Goal: Transaction & Acquisition: Download file/media

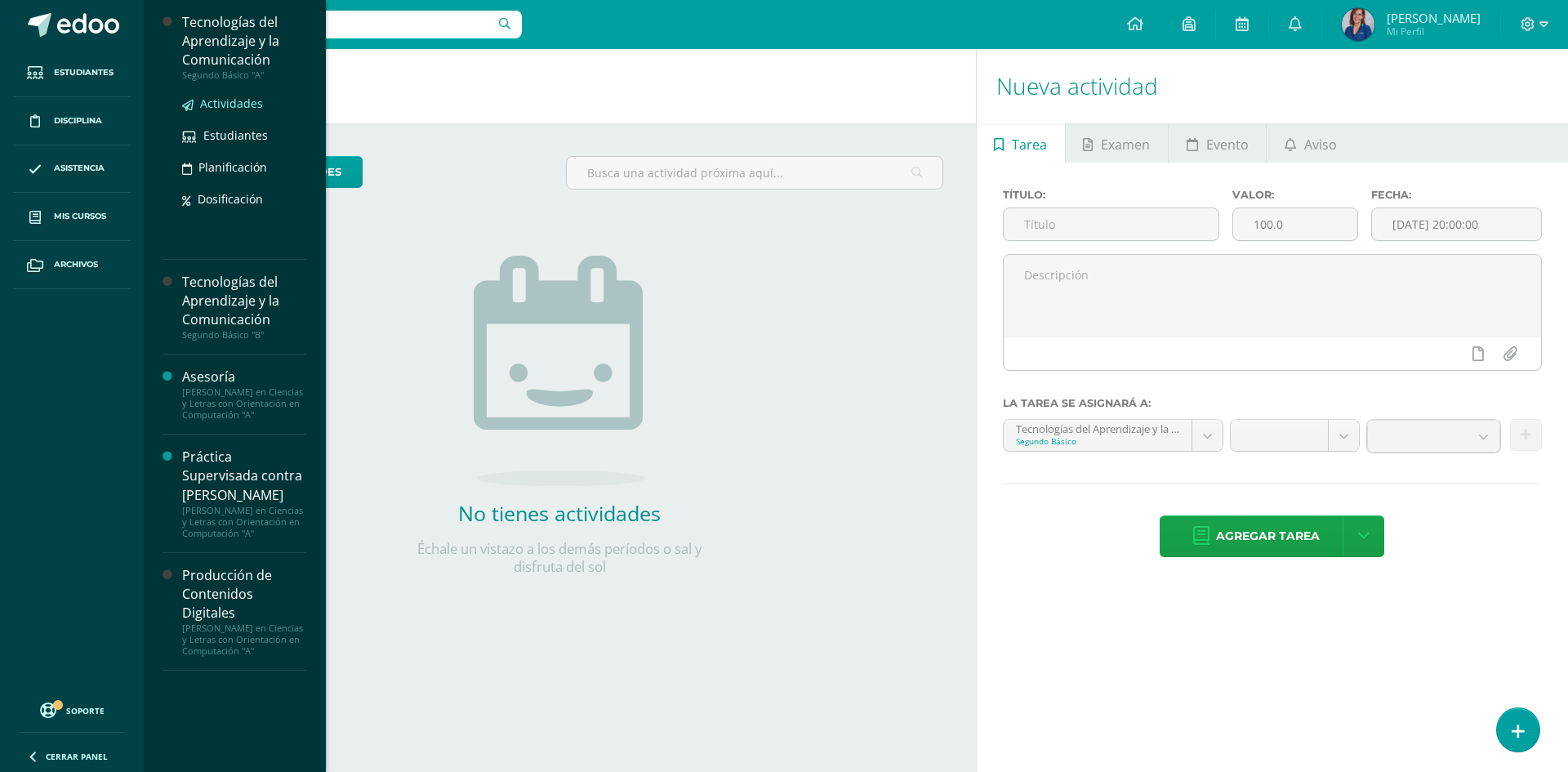
click at [222, 107] on span "Actividades" at bounding box center [232, 103] width 63 height 16
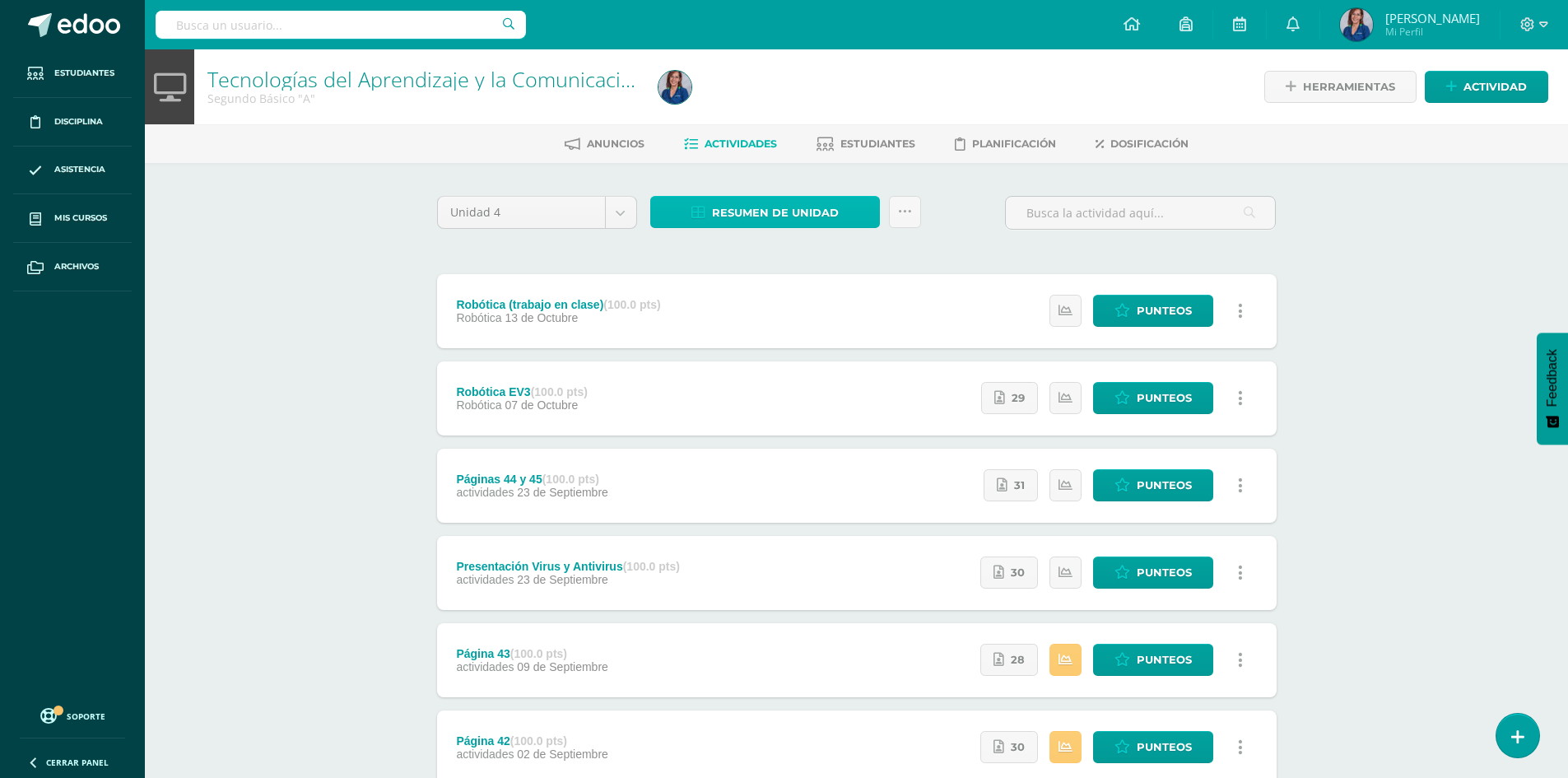
click at [724, 215] on span "Resumen de unidad" at bounding box center [775, 212] width 127 height 31
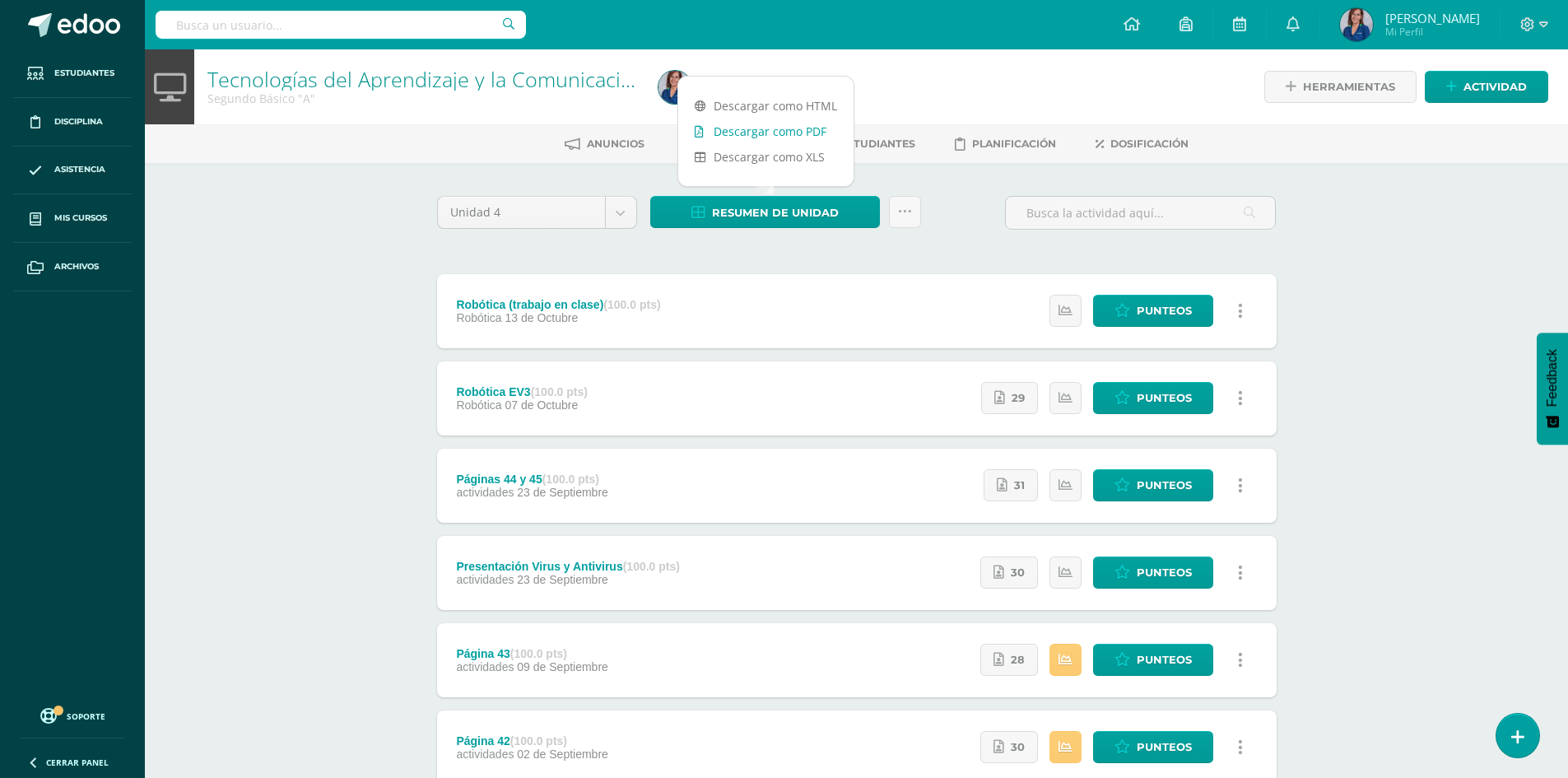
click at [739, 133] on link "Descargar como PDF" at bounding box center [766, 131] width 176 height 25
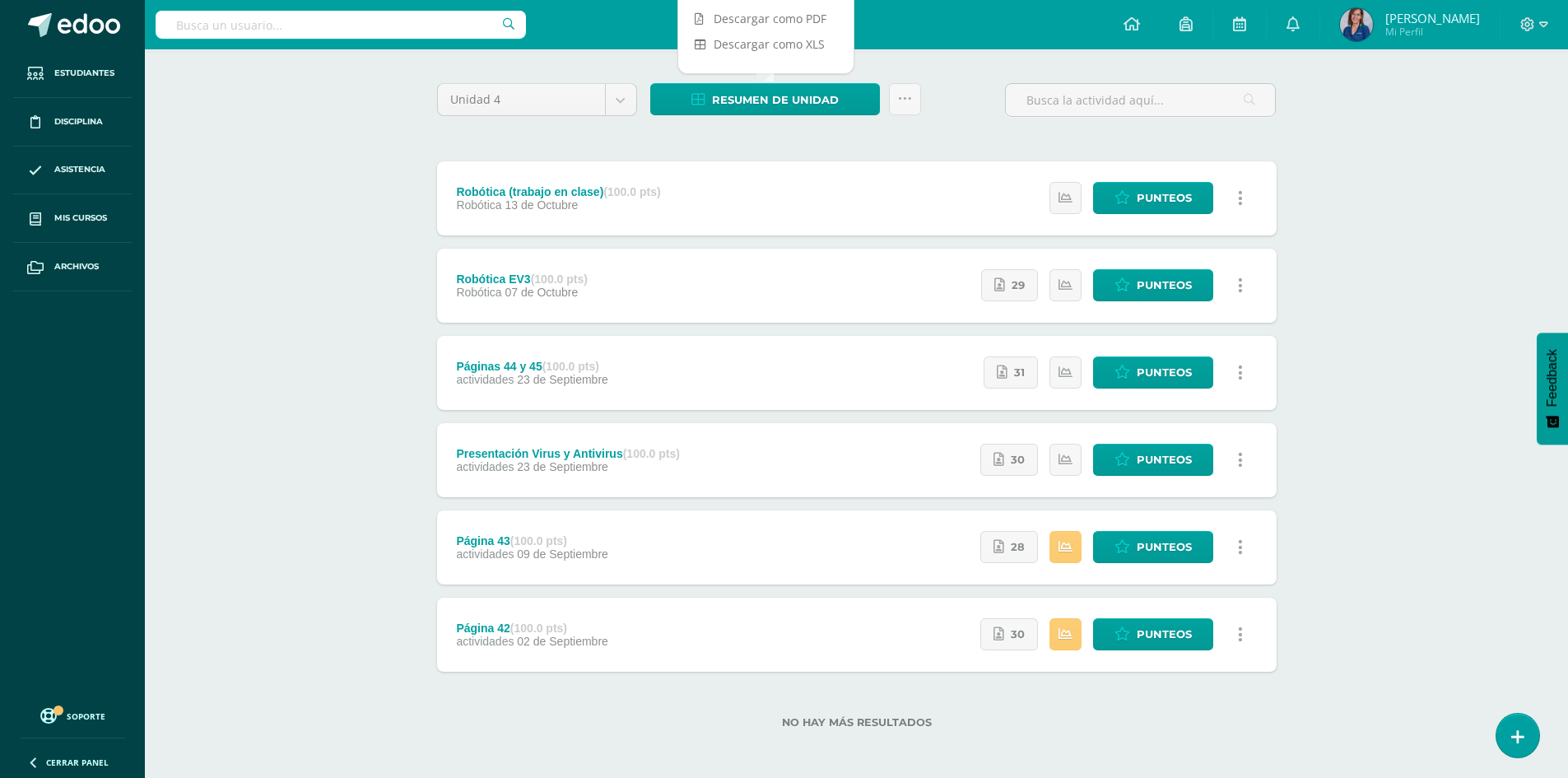
scroll to position [116, 0]
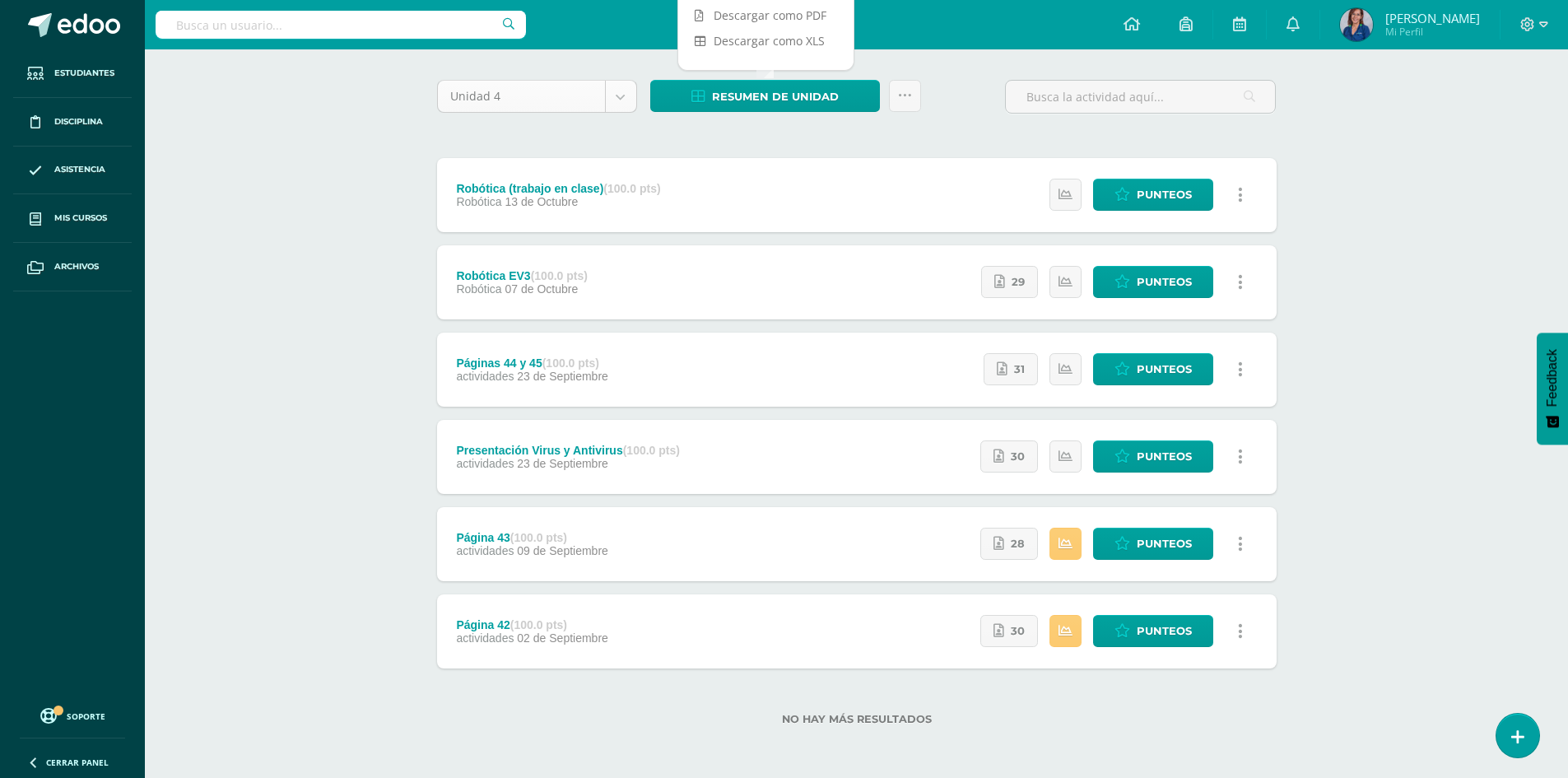
click at [619, 94] on body "Estudiantes Disciplina Asistencia Mis cursos Archivos Soporte Ayuda Reportar un…" at bounding box center [784, 330] width 1568 height 894
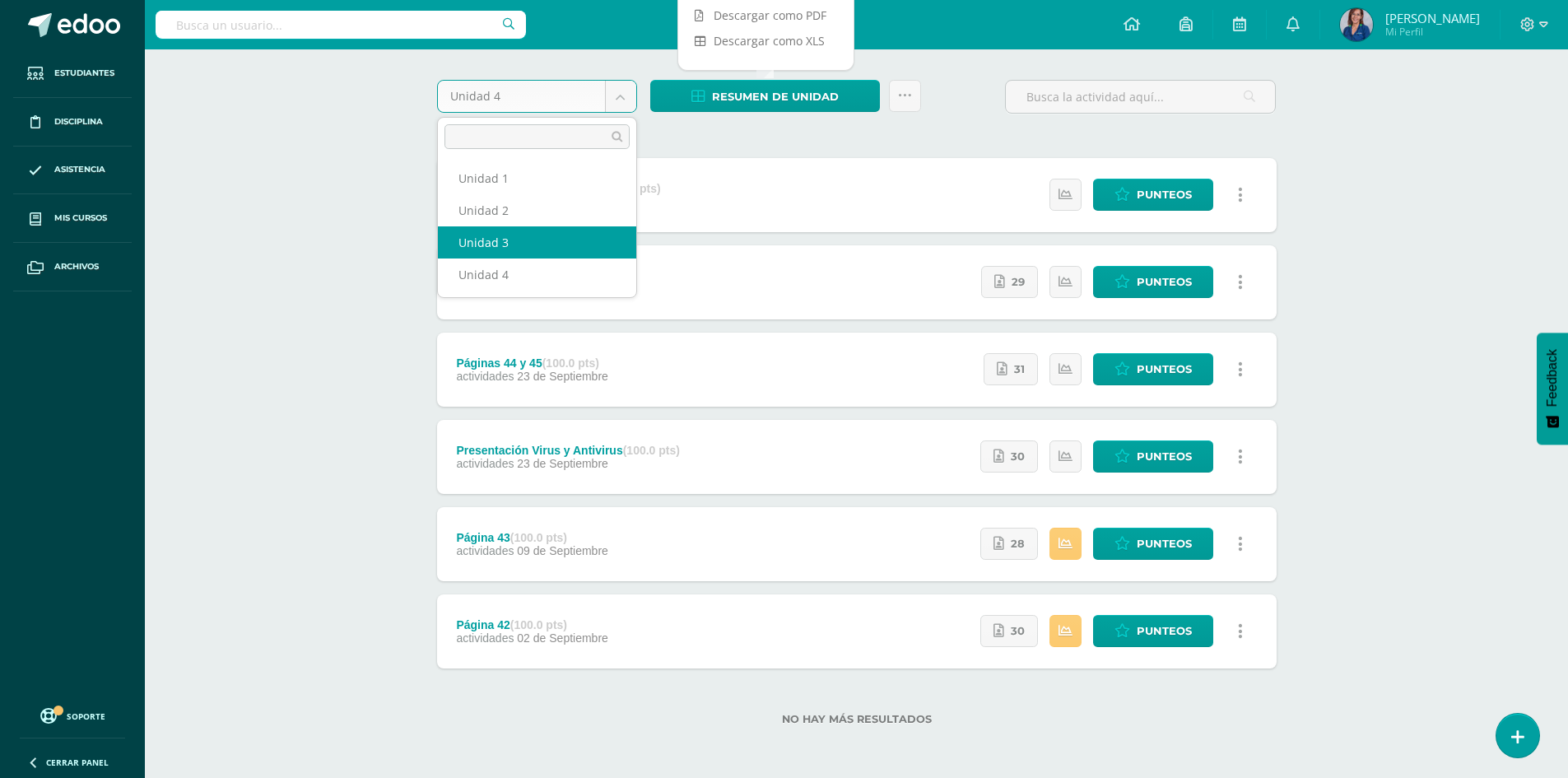
select select "Unidad 3"
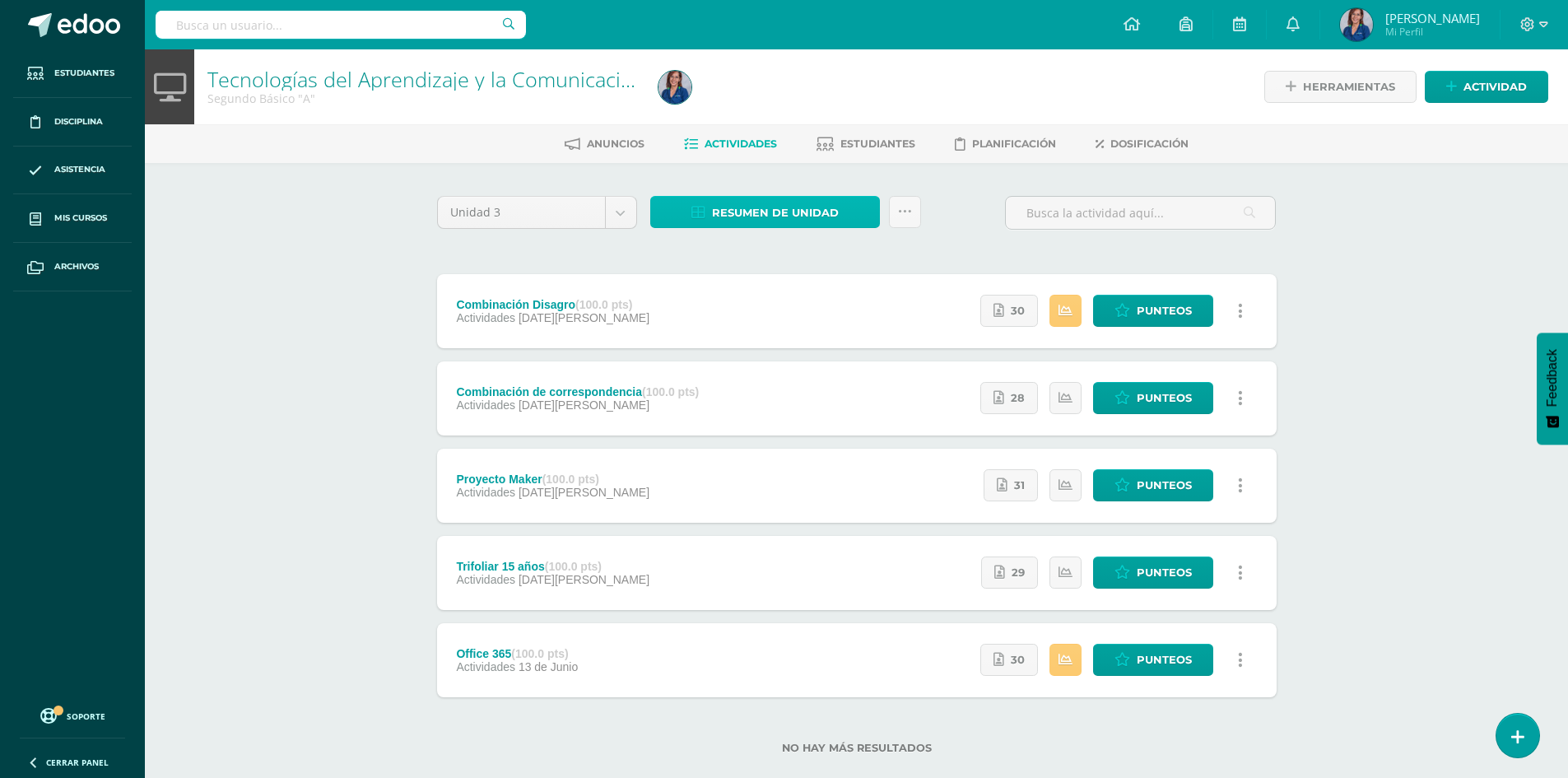
click at [777, 210] on span "Resumen de unidad" at bounding box center [775, 212] width 127 height 31
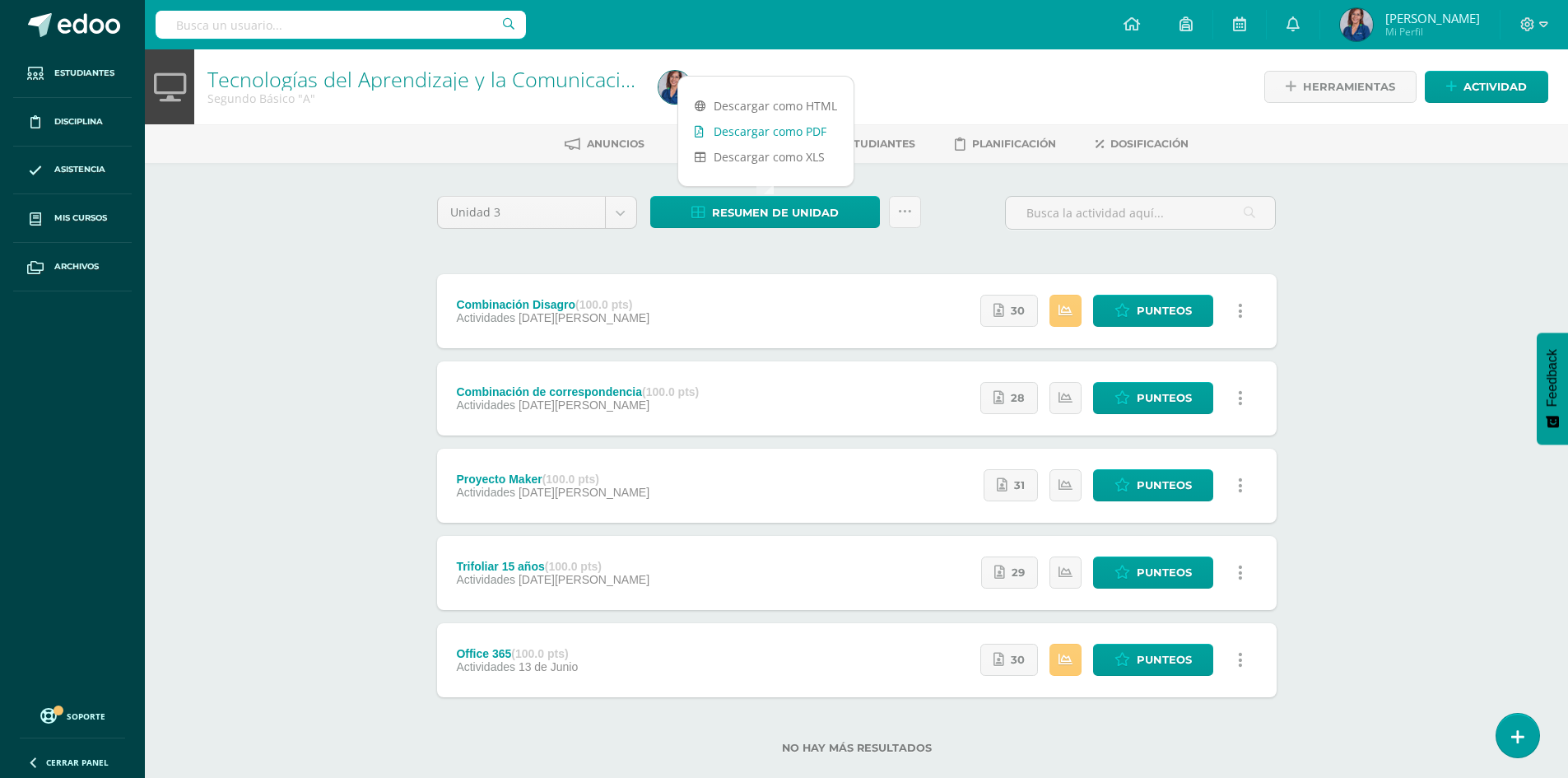
click at [764, 130] on link "Descargar como PDF" at bounding box center [766, 131] width 176 height 25
click at [619, 212] on body "Estudiantes Disciplina Asistencia Mis cursos Archivos Soporte Ayuda Reportar un…" at bounding box center [784, 403] width 1568 height 807
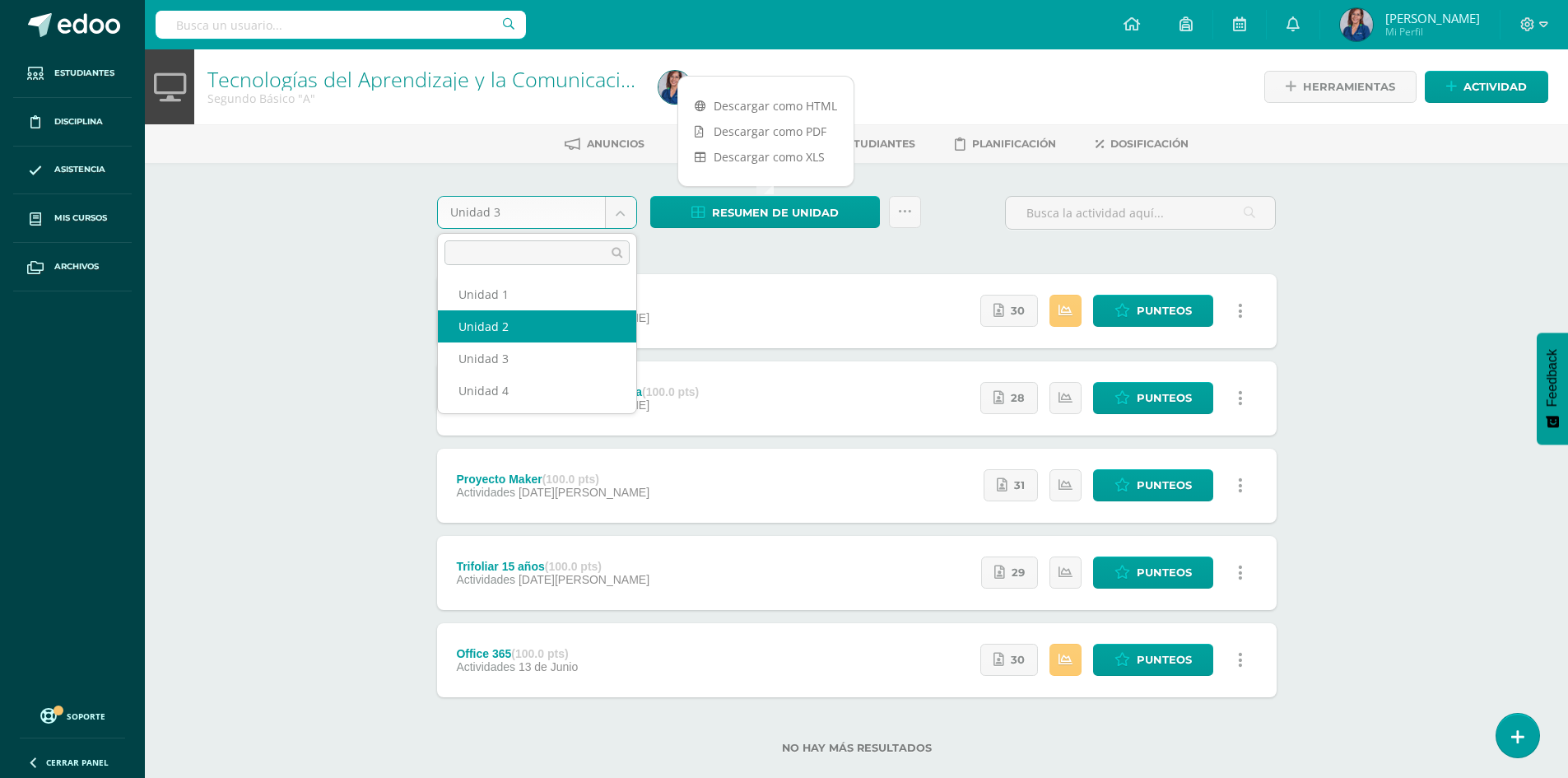
select select "Unidad 2"
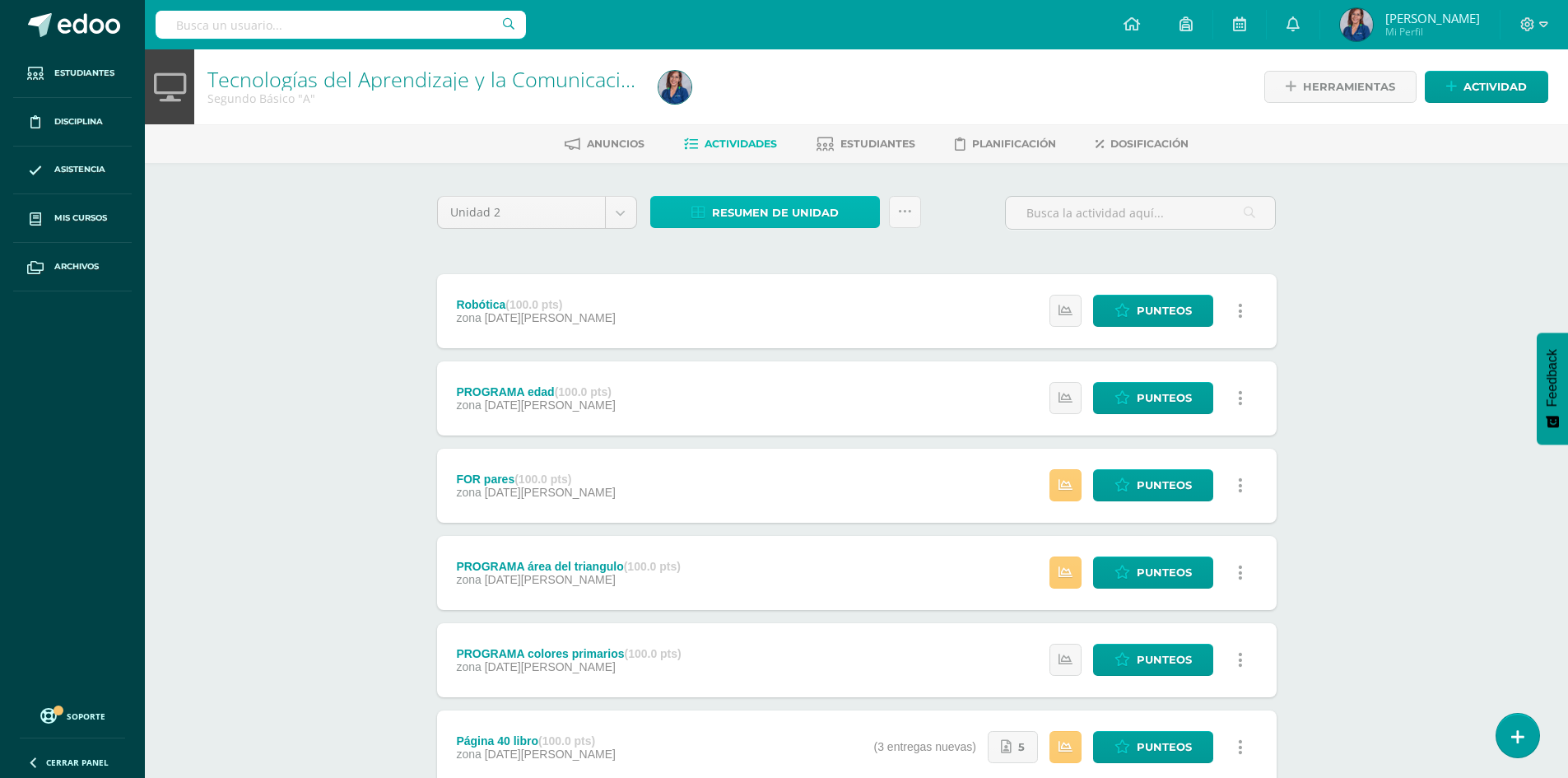
click at [732, 215] on span "Resumen de unidad" at bounding box center [775, 212] width 127 height 31
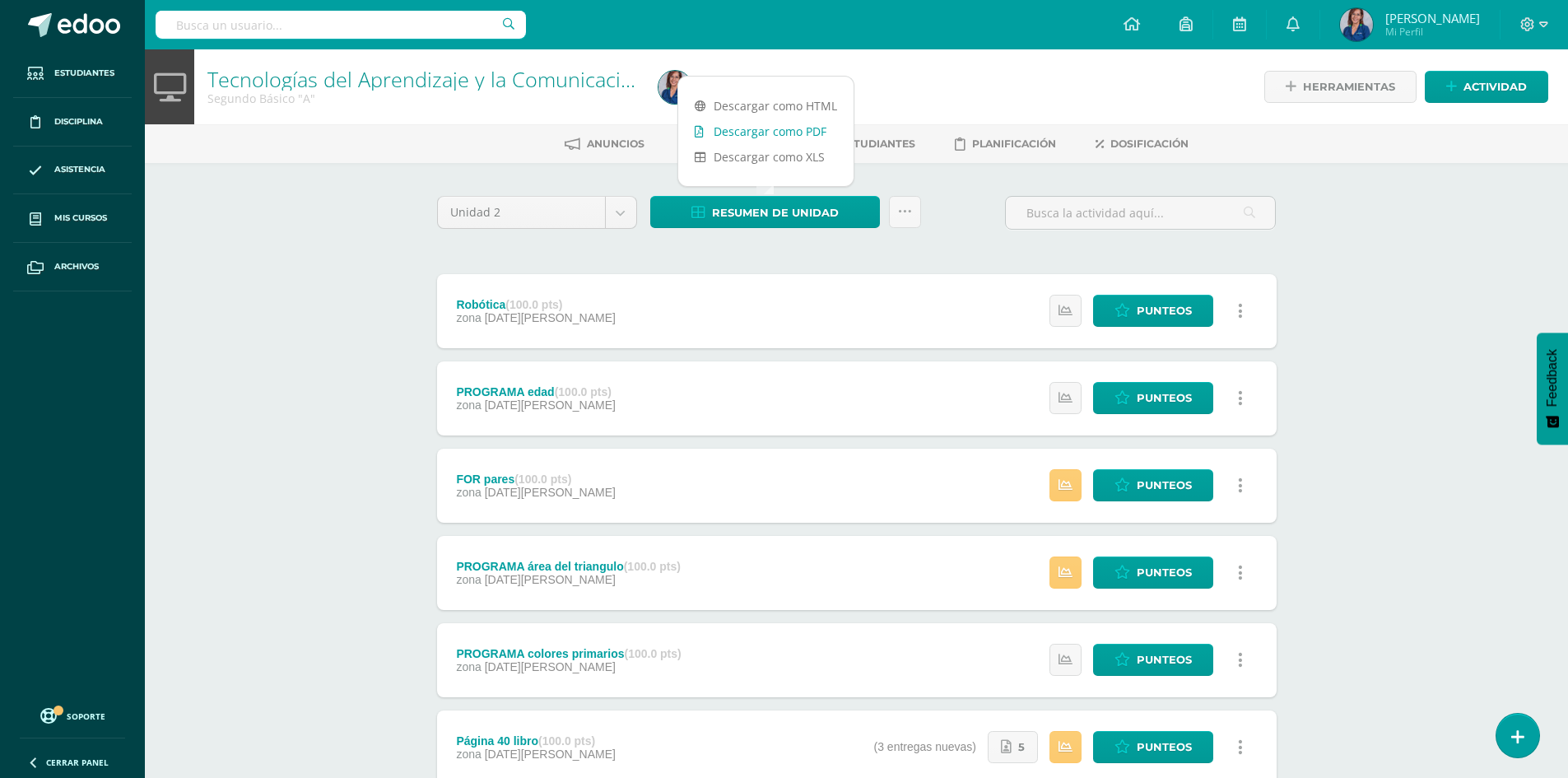
click at [765, 129] on link "Descargar como PDF" at bounding box center [766, 131] width 176 height 25
click at [612, 210] on body "Estudiantes Disciplina Asistencia Mis cursos Archivos Soporte Ayuda Reportar un…" at bounding box center [784, 490] width 1568 height 981
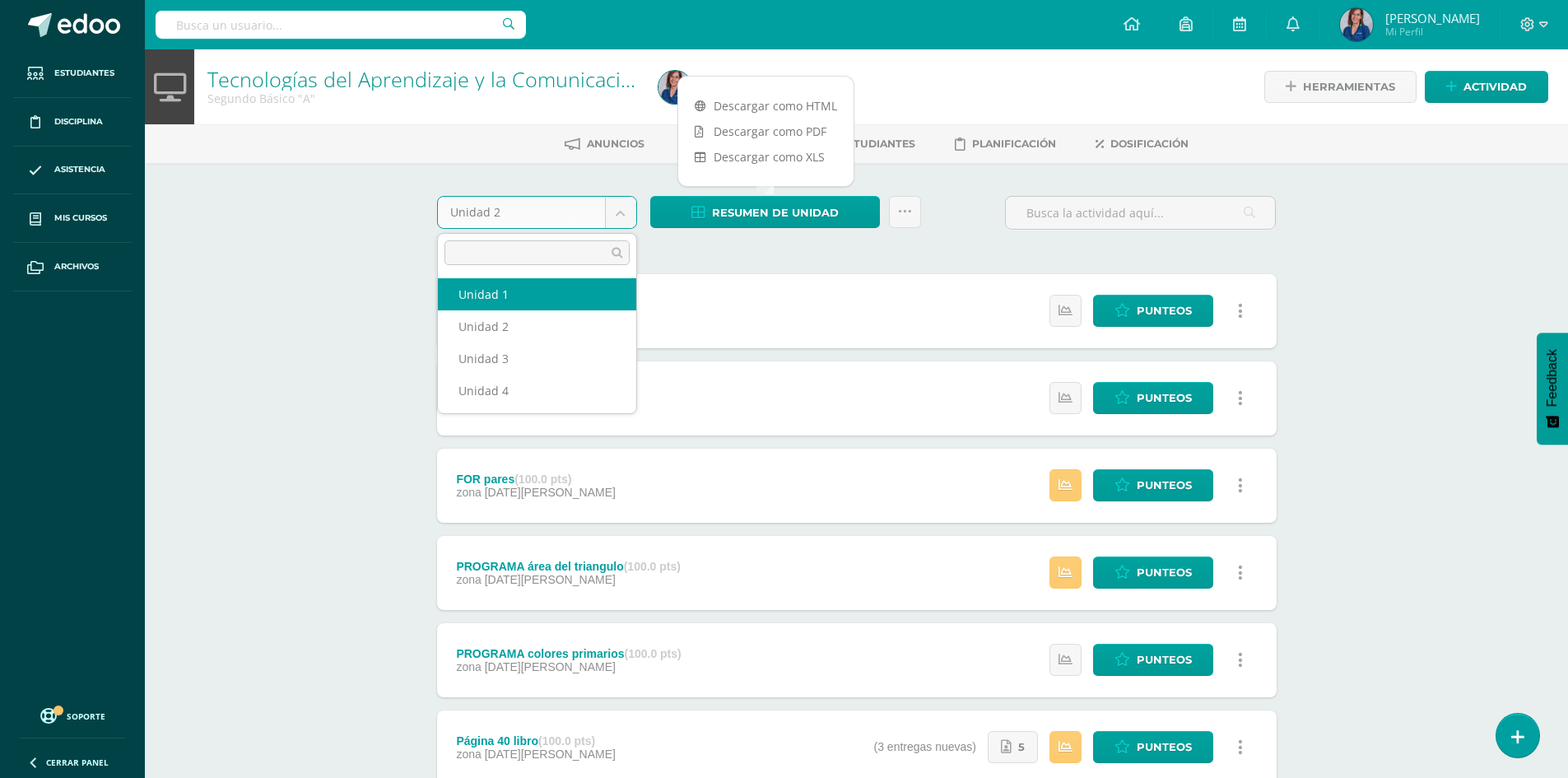
select select "Unidad 1"
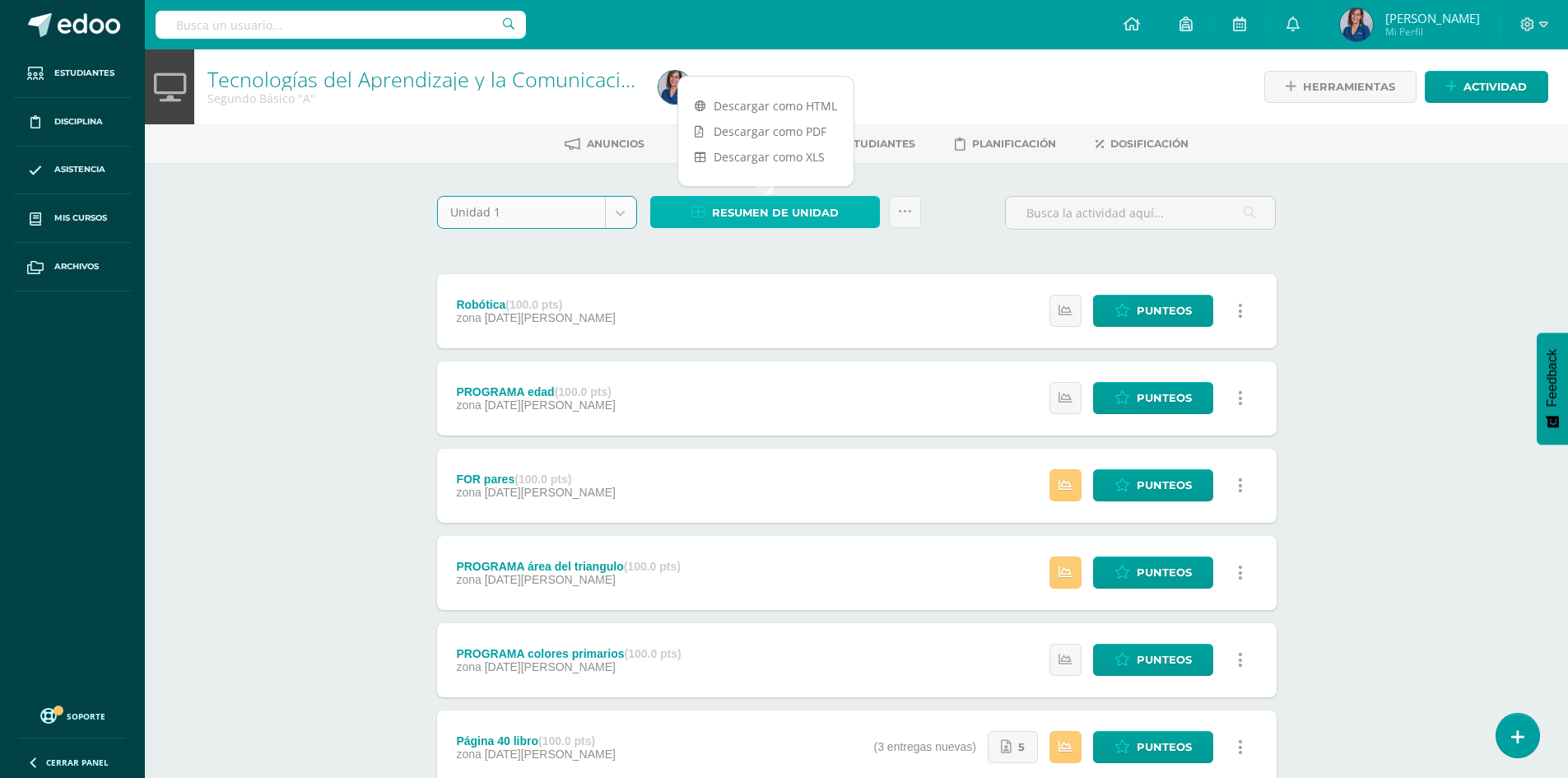
click at [813, 212] on span "Resumen de unidad" at bounding box center [775, 212] width 127 height 31
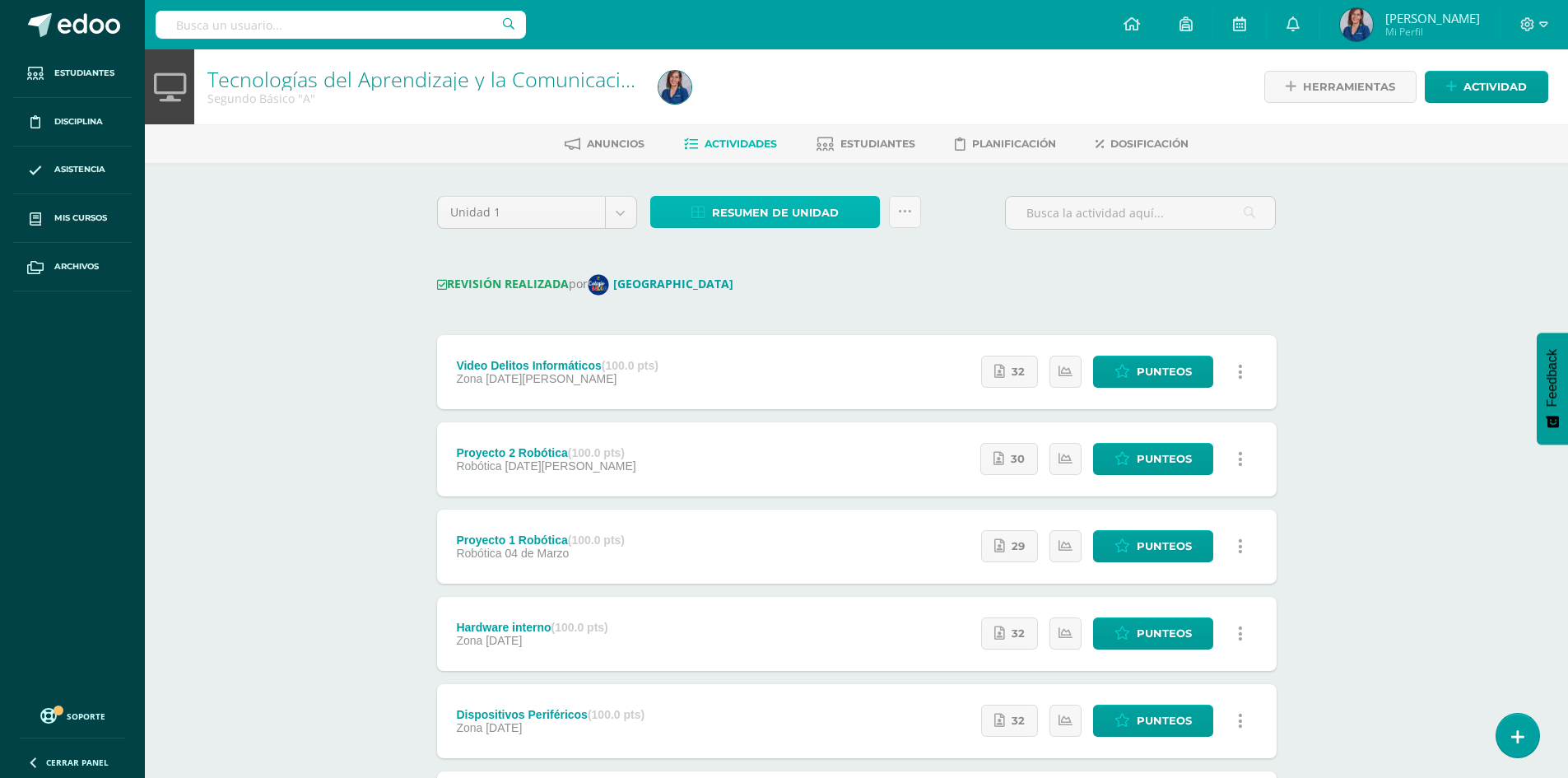
click at [813, 212] on span "Resumen de unidad" at bounding box center [775, 212] width 127 height 31
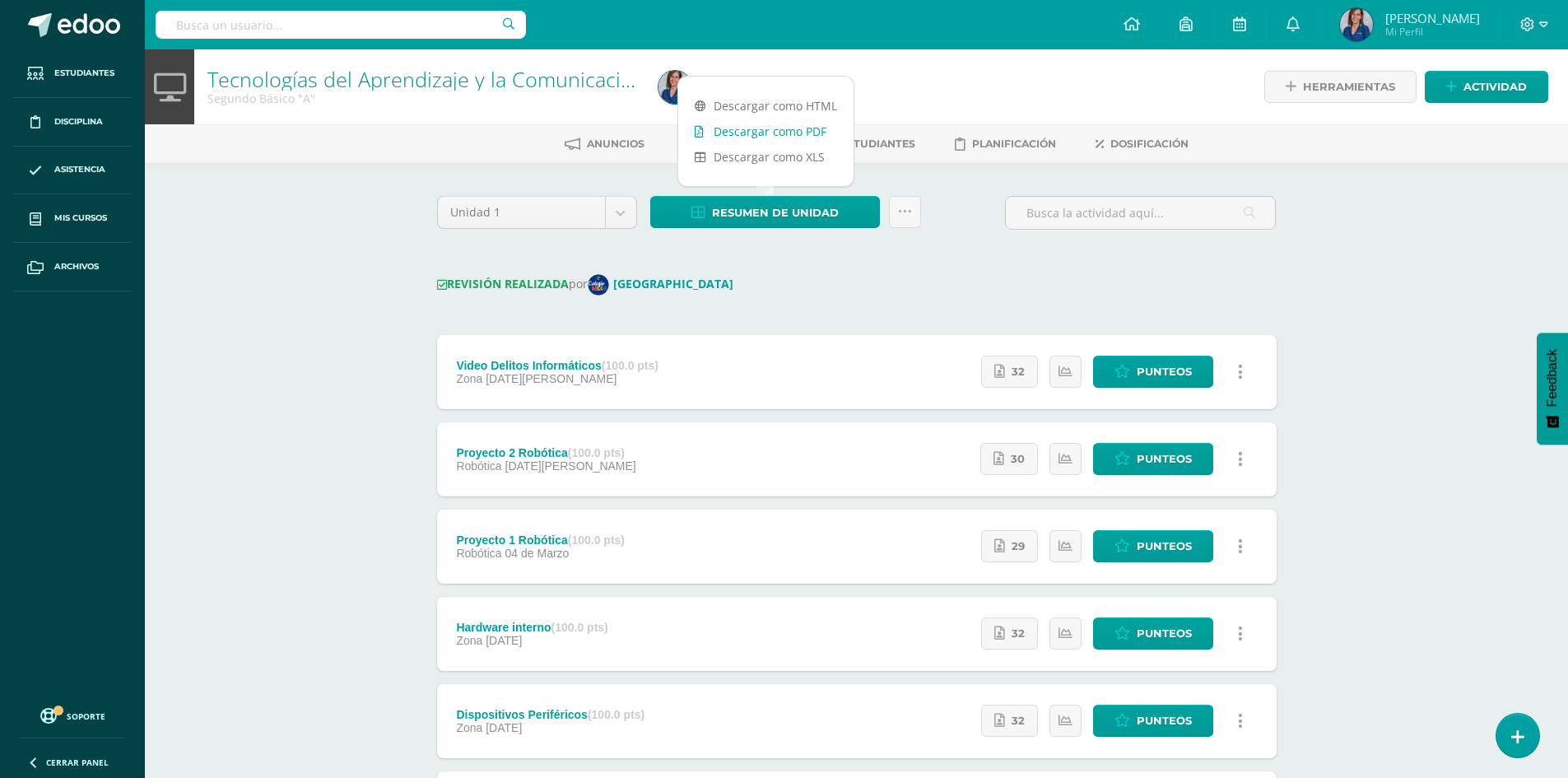
click at [779, 135] on link "Descargar como PDF" at bounding box center [766, 131] width 176 height 25
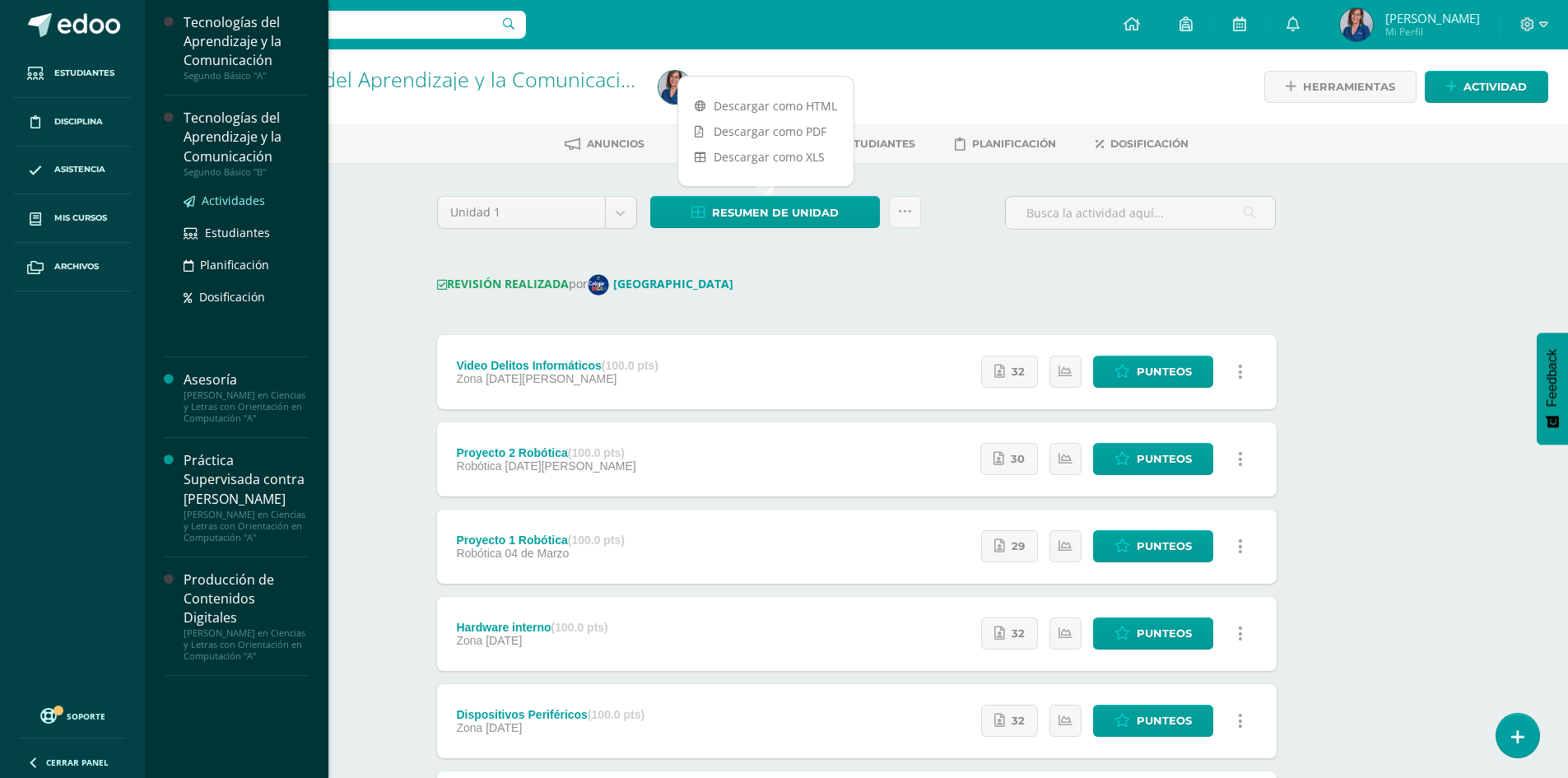
click at [231, 203] on span "Actividades" at bounding box center [233, 200] width 64 height 16
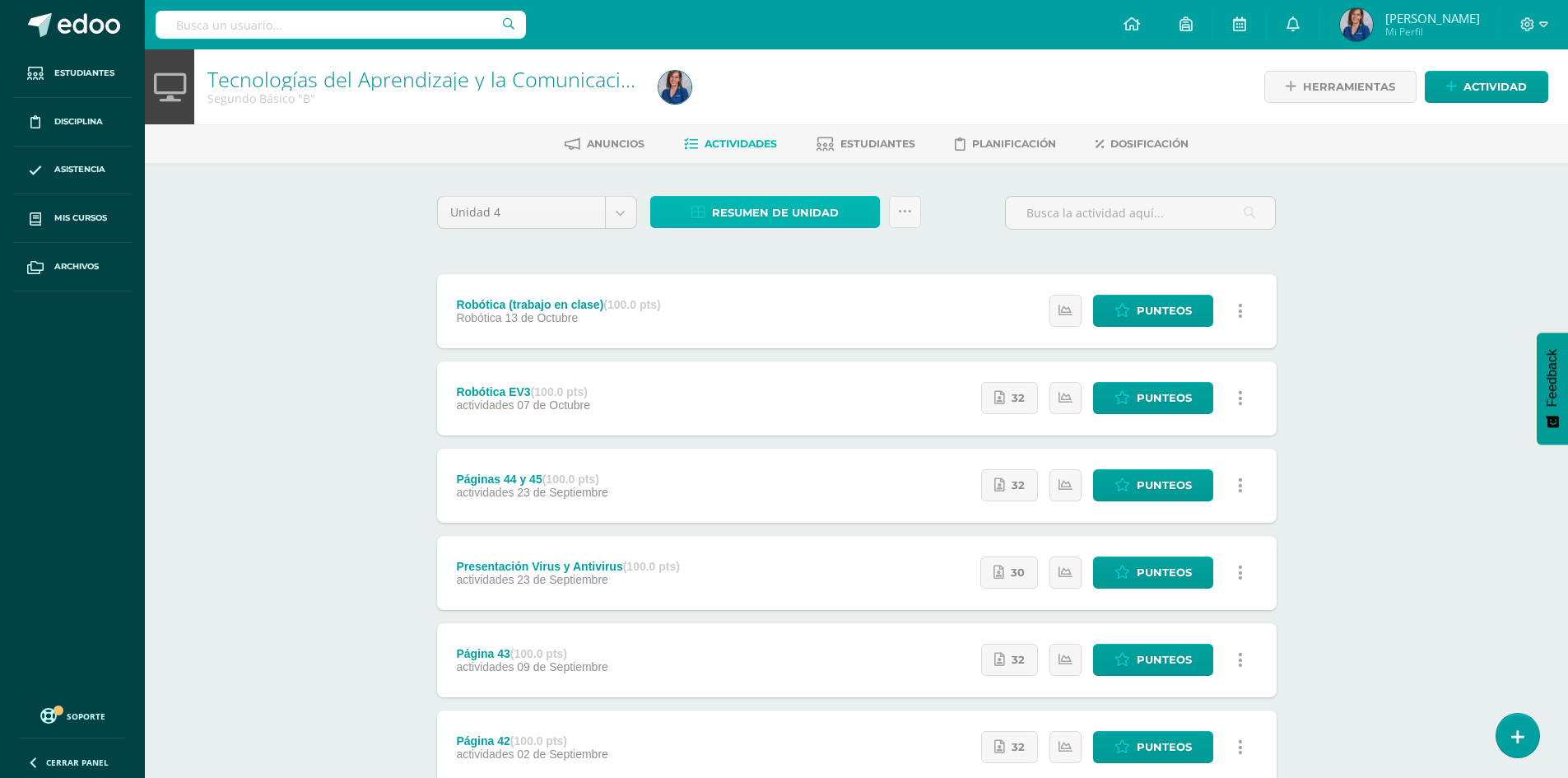
click at [826, 213] on span "Resumen de unidad" at bounding box center [775, 212] width 127 height 31
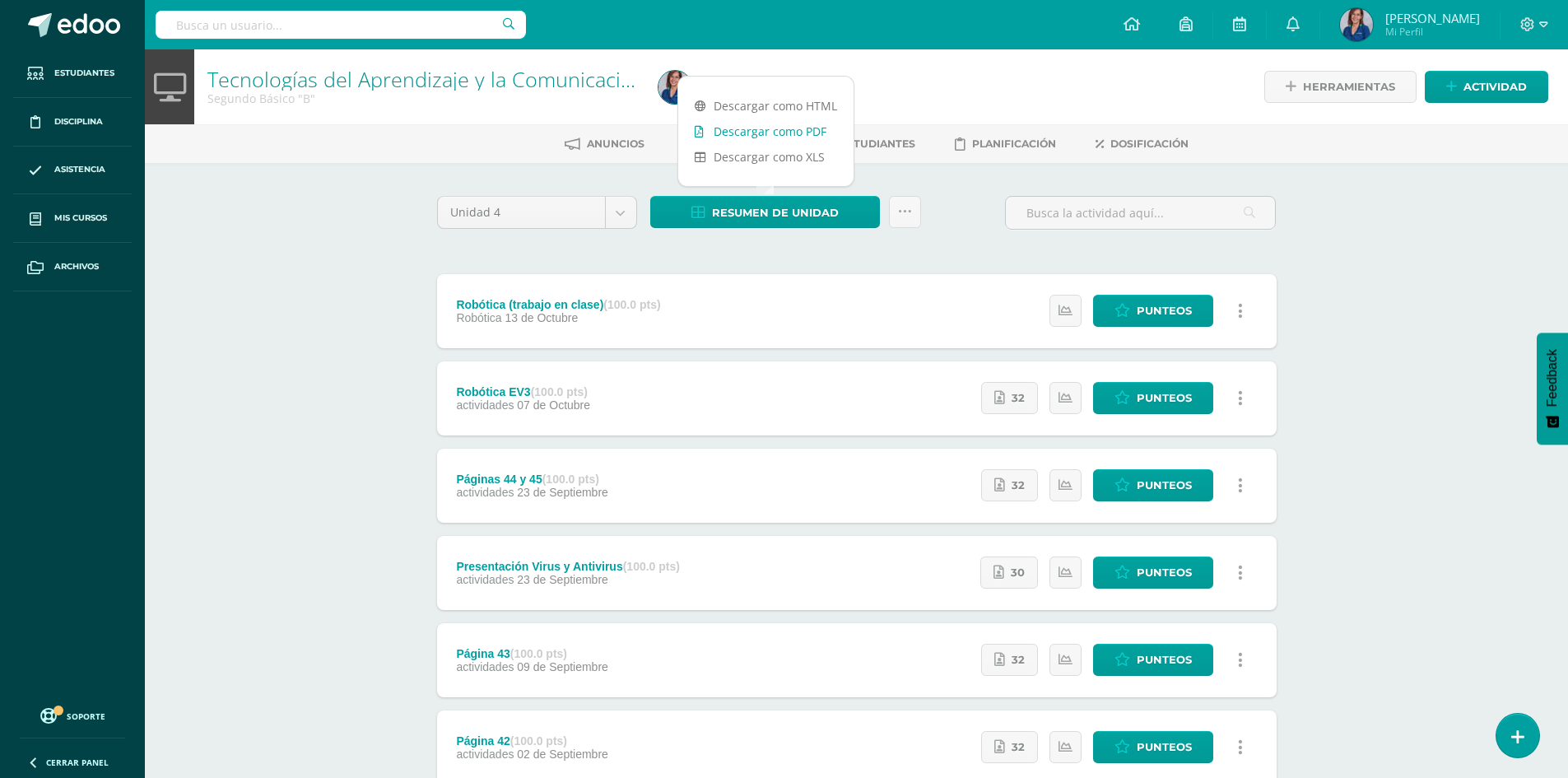
click at [776, 135] on link "Descargar como PDF" at bounding box center [766, 131] width 176 height 25
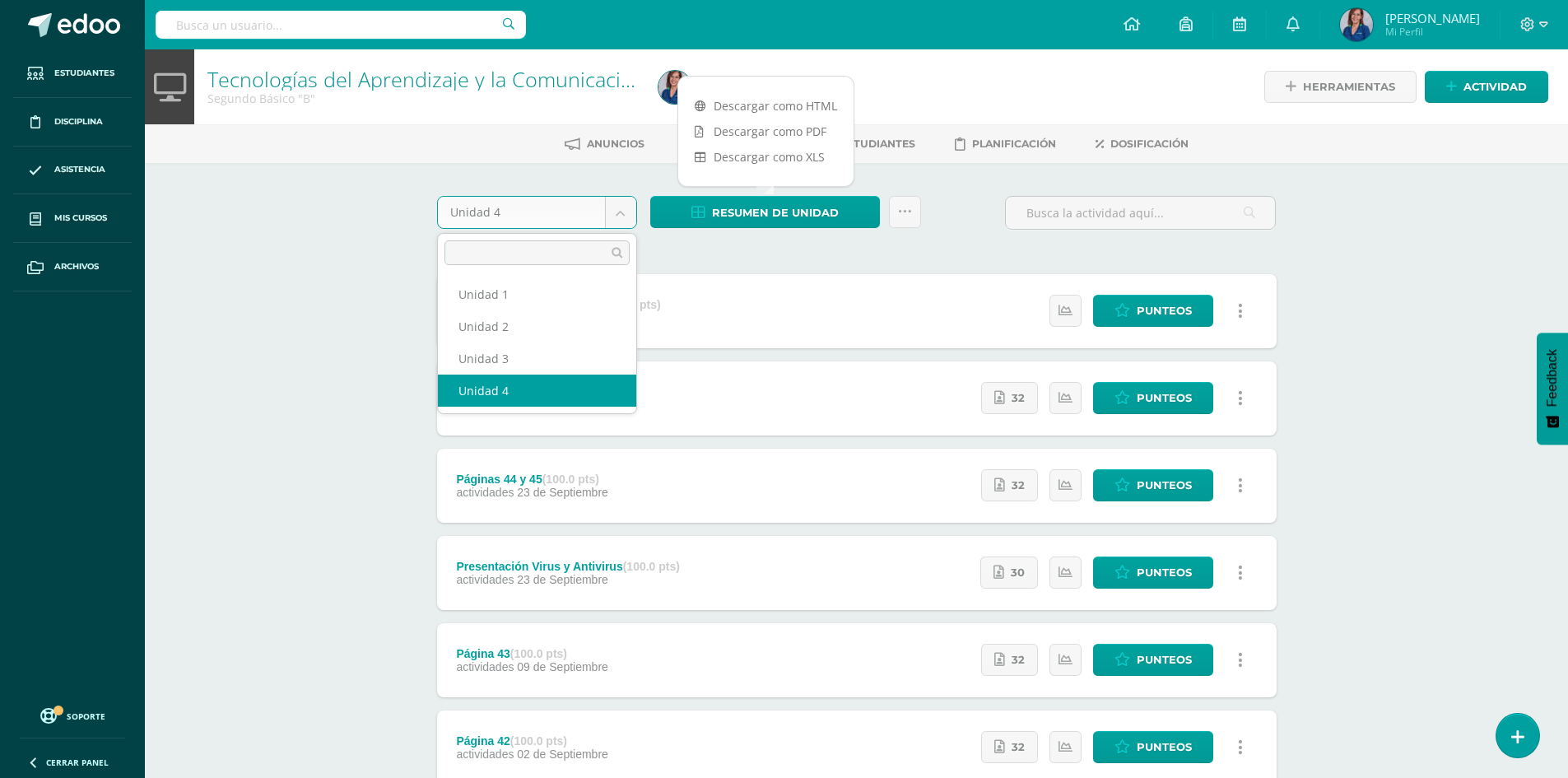
click at [614, 221] on body "Estudiantes Disciplina Asistencia Mis cursos Archivos Soporte Ayuda Reportar un…" at bounding box center [784, 447] width 1568 height 894
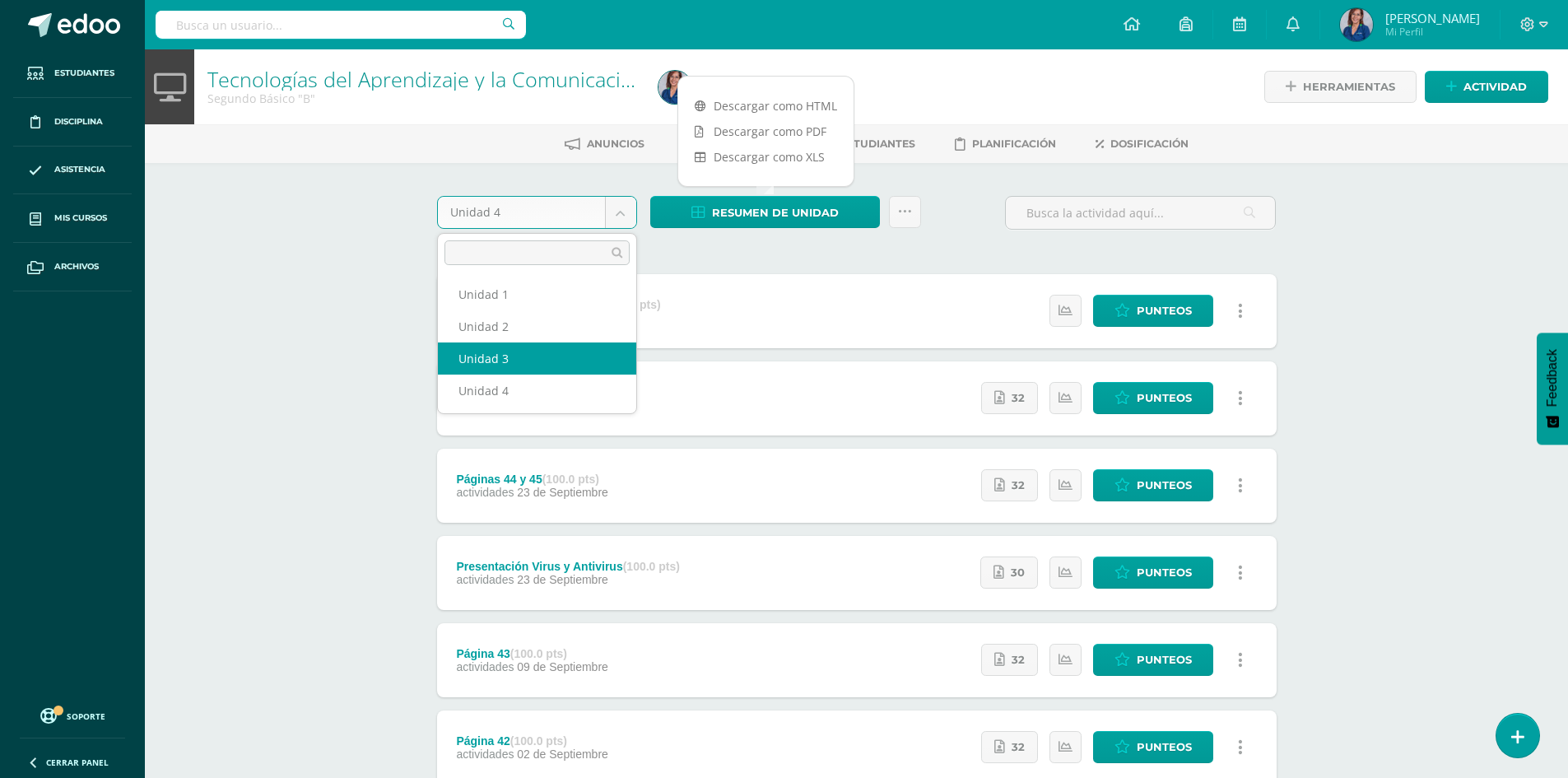
select select "Unidad 3"
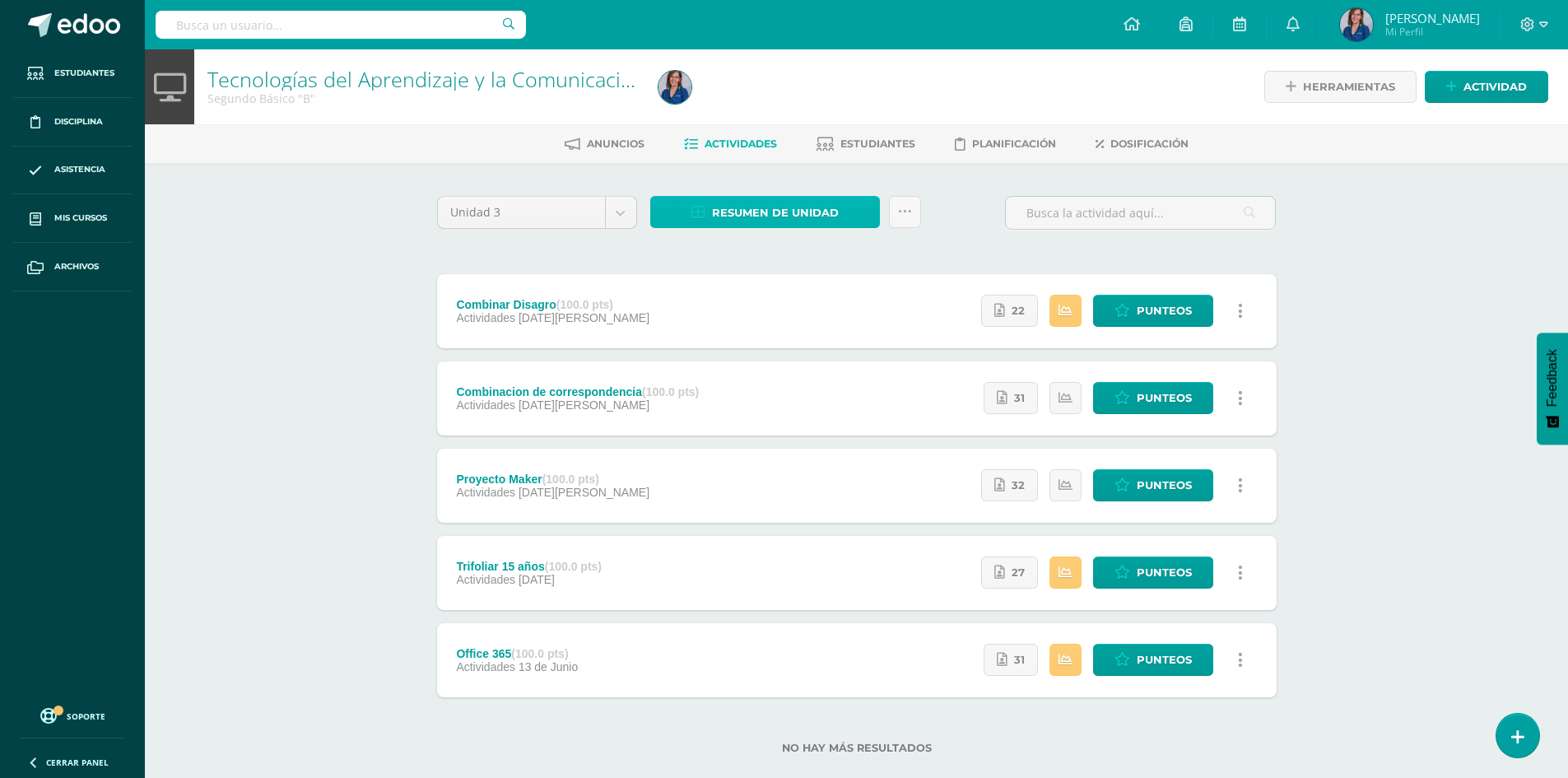
click at [712, 214] on span "Resumen de unidad" at bounding box center [775, 212] width 127 height 31
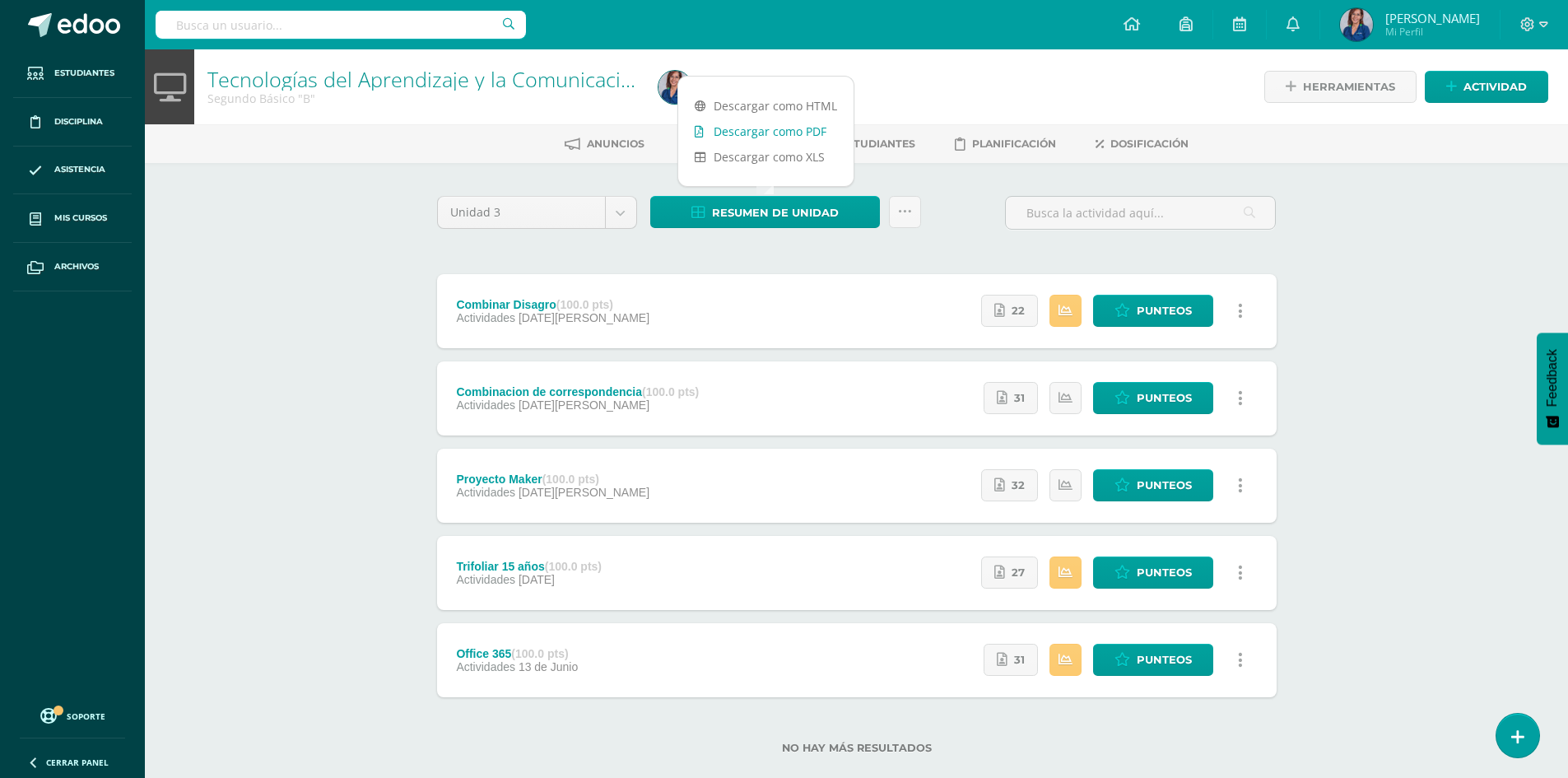
click at [732, 132] on link "Descargar como PDF" at bounding box center [766, 131] width 176 height 25
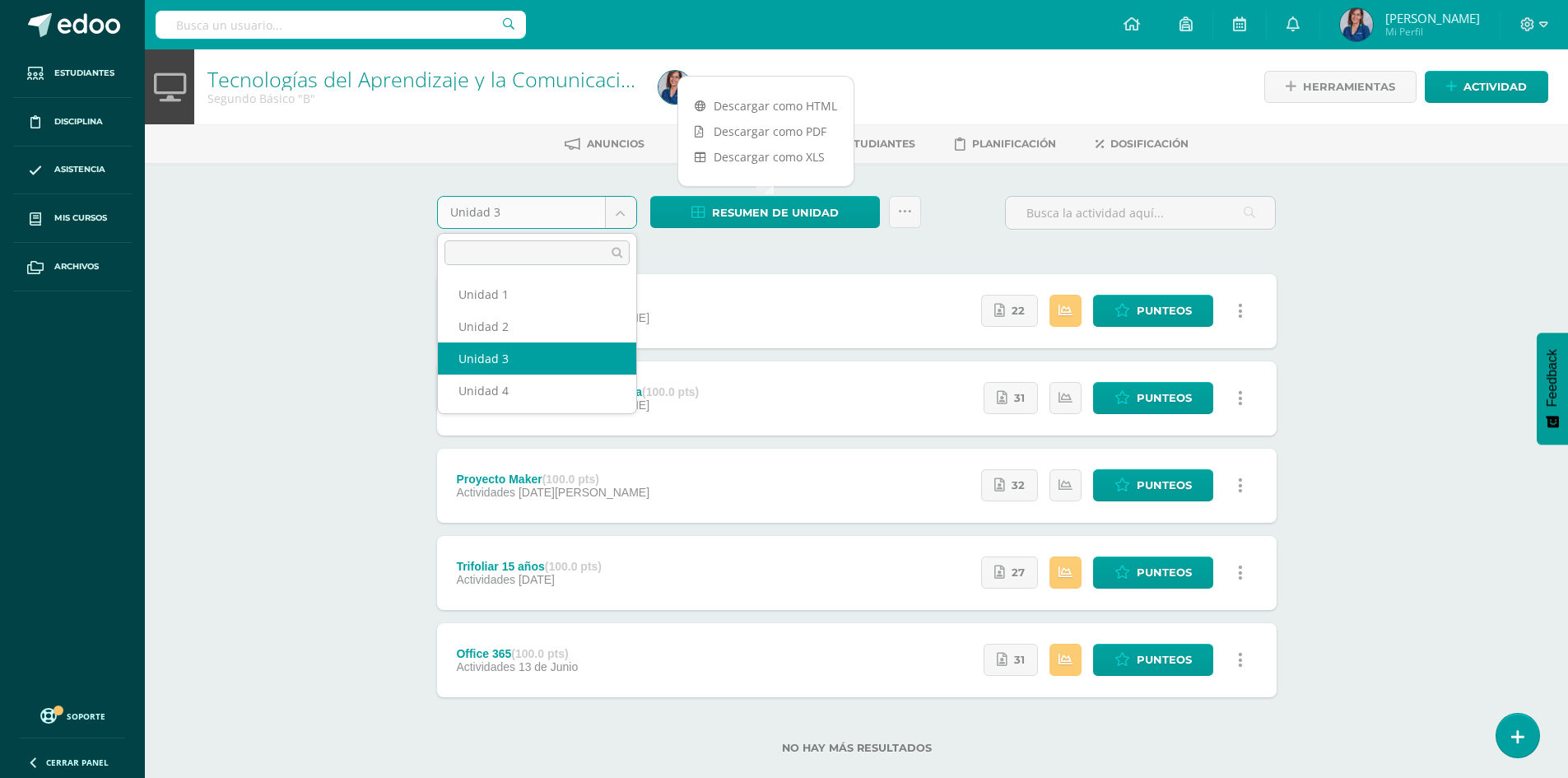
click at [616, 205] on body "Estudiantes Disciplina Asistencia Mis cursos Archivos Soporte Ayuda Reportar un…" at bounding box center [784, 403] width 1568 height 807
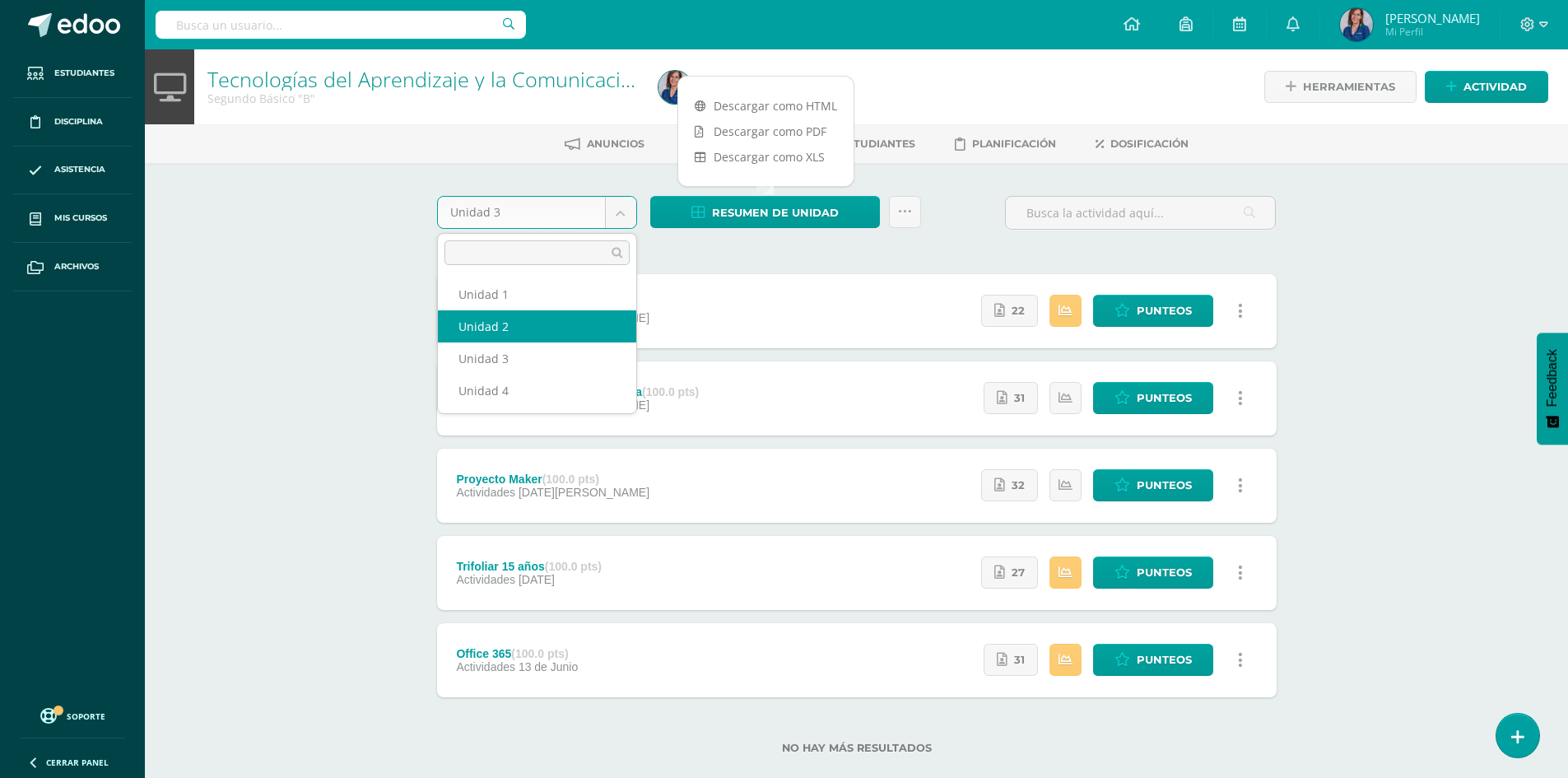
select select "Unidad 2"
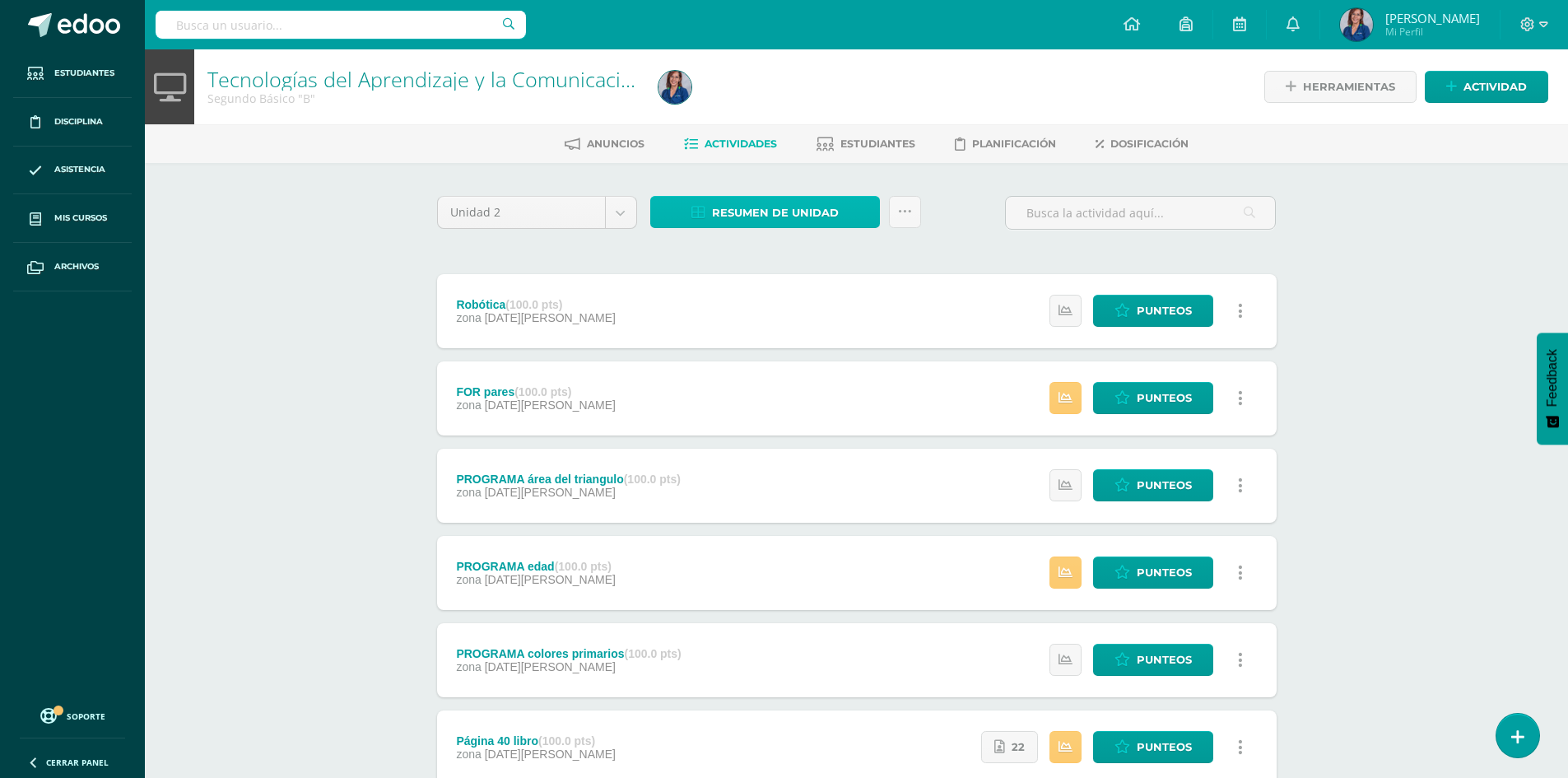
click at [776, 219] on span "Resumen de unidad" at bounding box center [775, 212] width 127 height 31
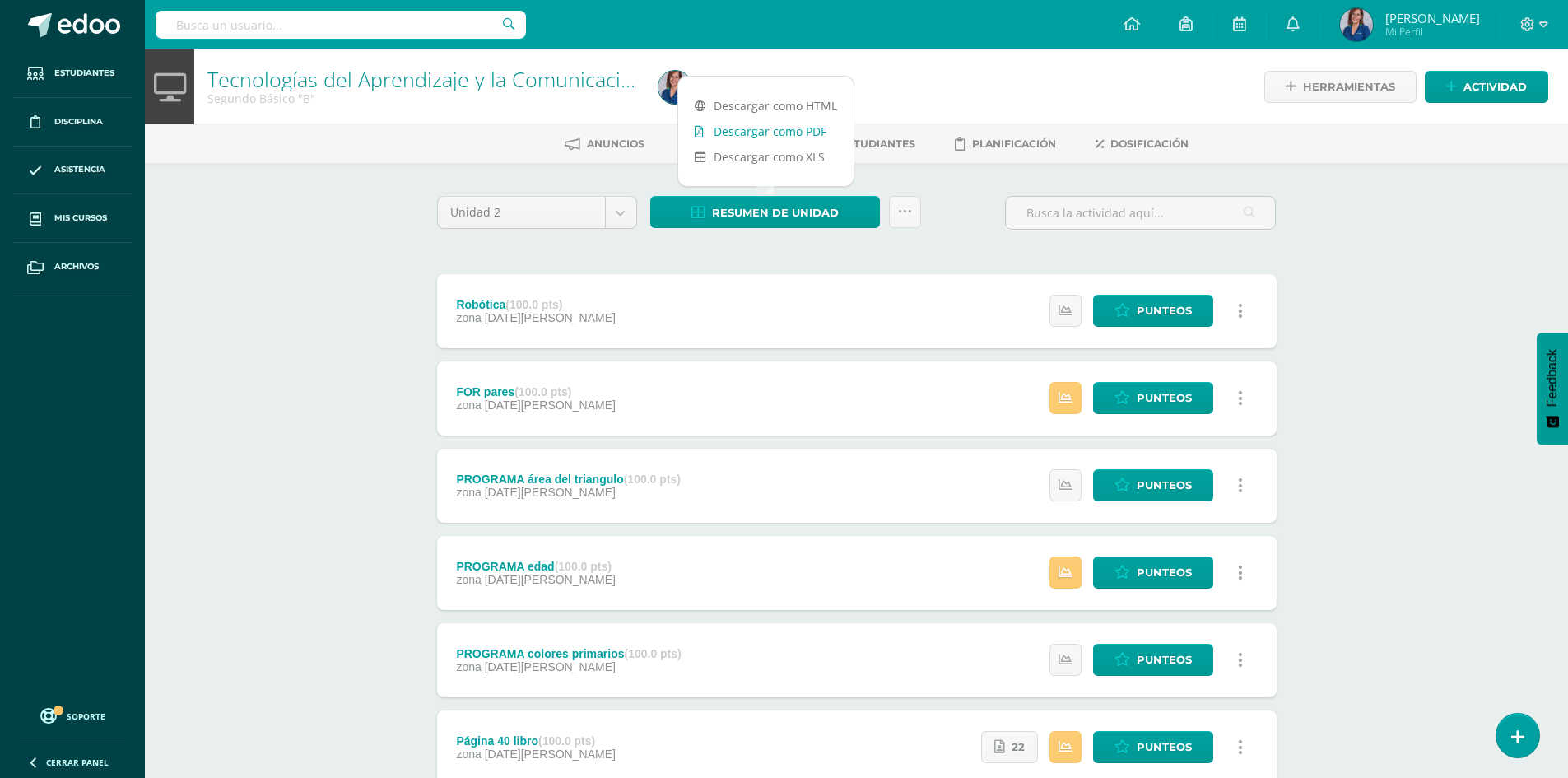
click at [769, 135] on link "Descargar como PDF" at bounding box center [766, 131] width 176 height 25
click at [621, 217] on body "Estudiantes Disciplina Asistencia Mis cursos Archivos Soporte Ayuda Reportar un…" at bounding box center [784, 490] width 1568 height 981
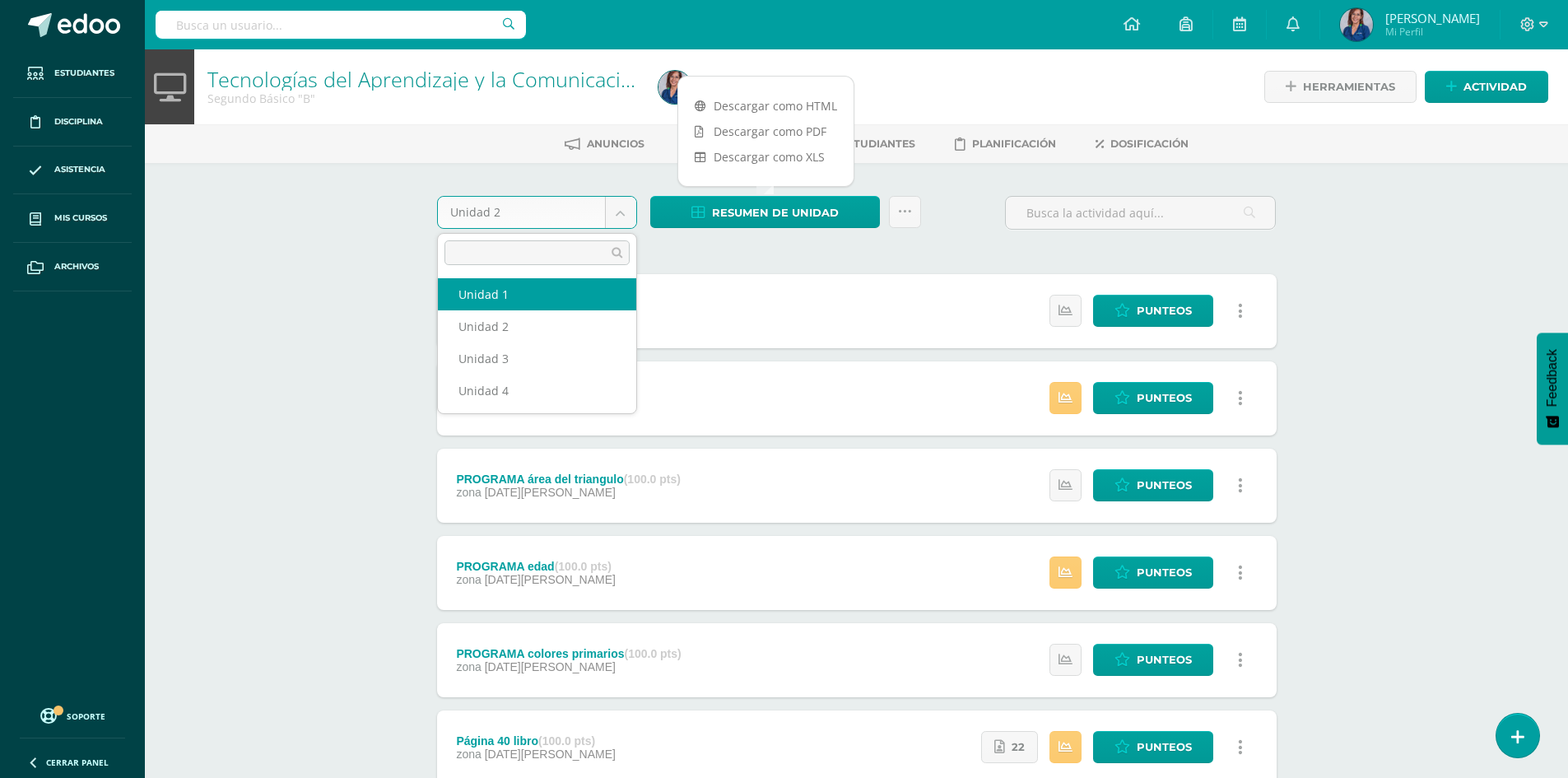
select select "Unidad 1"
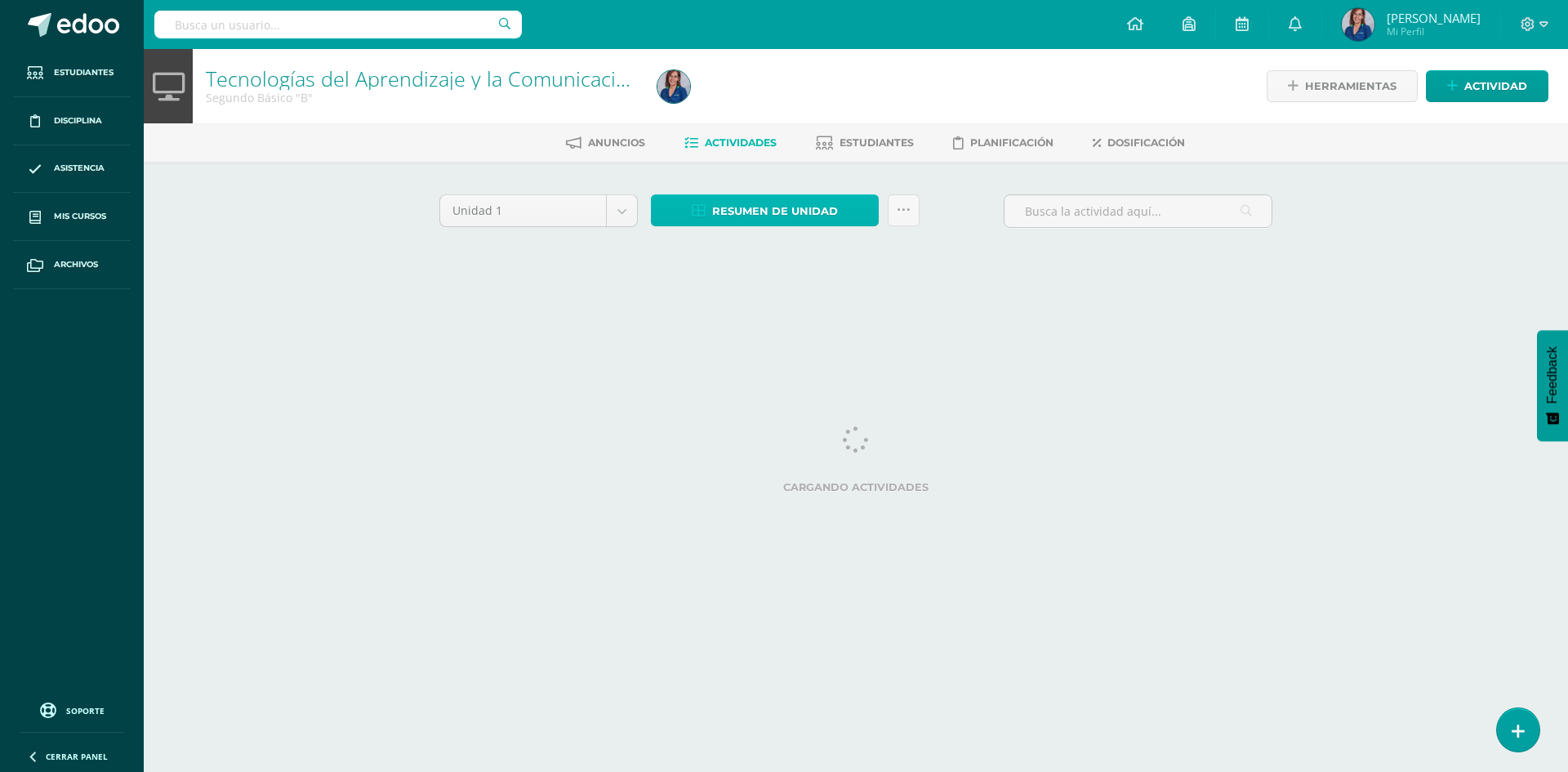
click at [806, 212] on span "Resumen de unidad" at bounding box center [774, 211] width 126 height 30
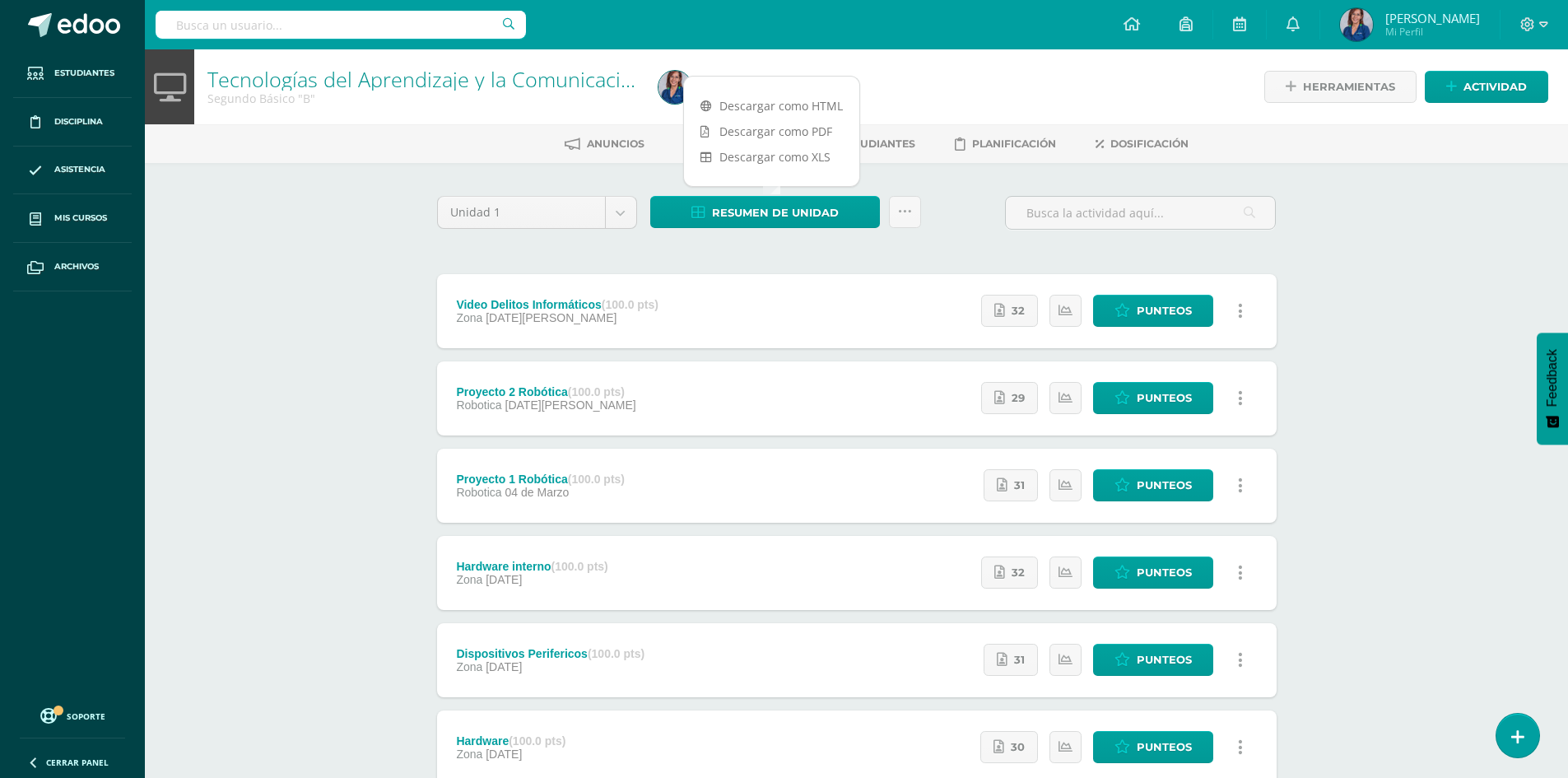
click at [1116, 247] on div "Unidad 1 Unidad 1 Unidad 2 Unidad 3 Unidad 4 Resumen de unidad Enviar punteos a…" at bounding box center [857, 528] width 853 height 665
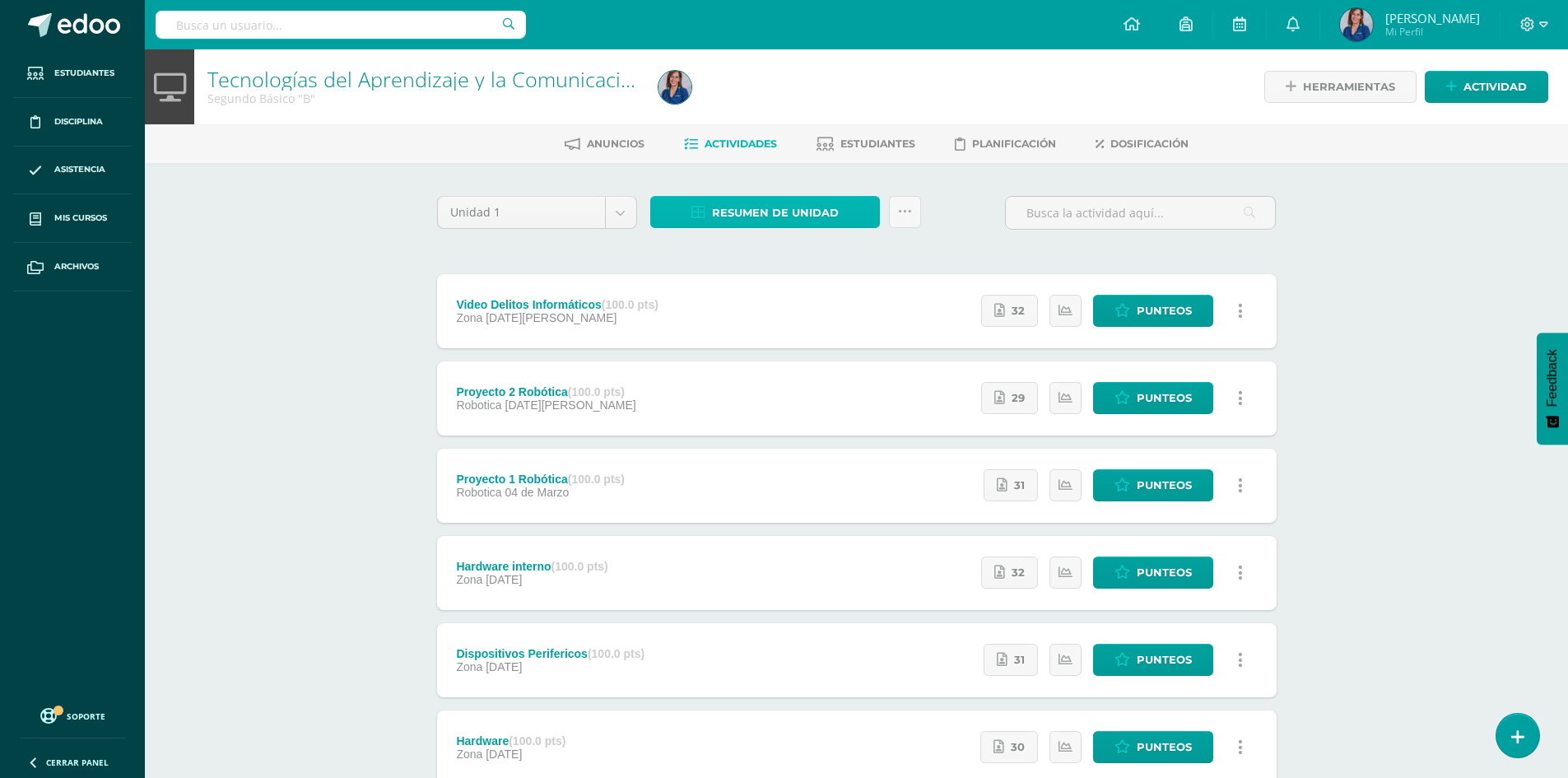
click at [797, 214] on span "Resumen de unidad" at bounding box center [775, 212] width 127 height 31
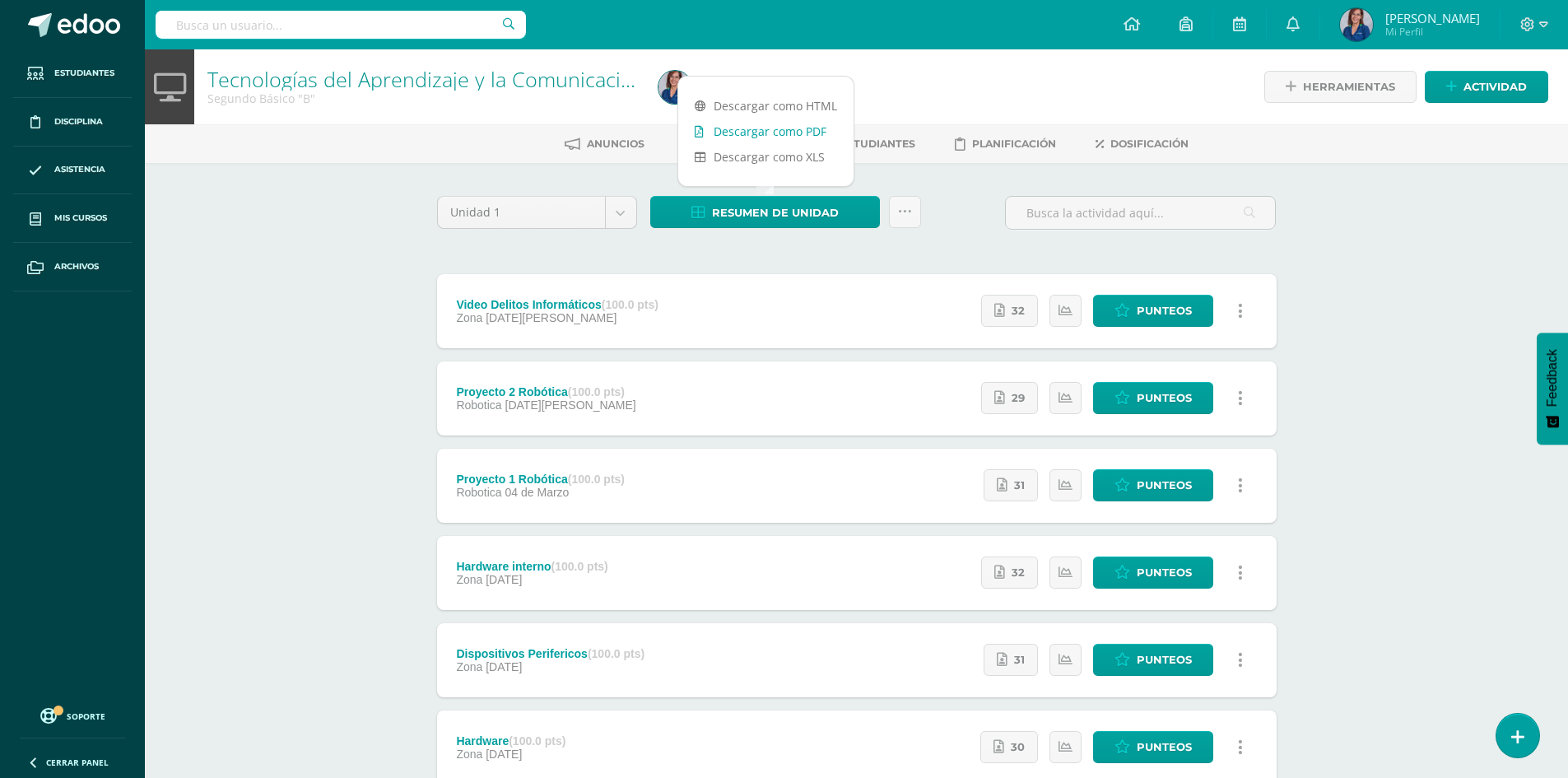
click at [769, 129] on link "Descargar como PDF" at bounding box center [766, 131] width 176 height 25
